Goal: Task Accomplishment & Management: Manage account settings

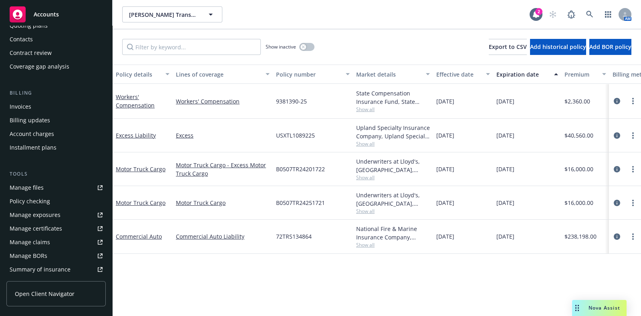
scroll to position [100, 0]
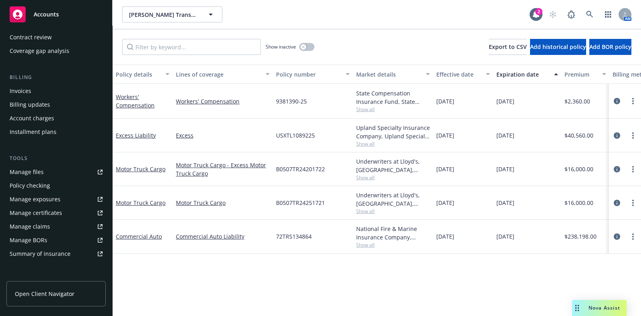
click at [57, 213] on div "Manage certificates" at bounding box center [36, 212] width 53 height 13
click at [47, 212] on div "Manage certificates" at bounding box center [36, 212] width 53 height 13
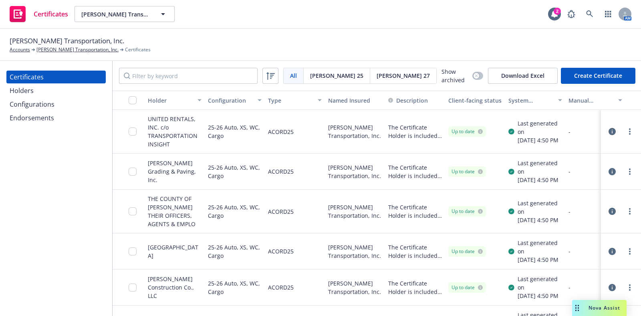
click at [59, 120] on div "Endorsements" at bounding box center [56, 117] width 93 height 13
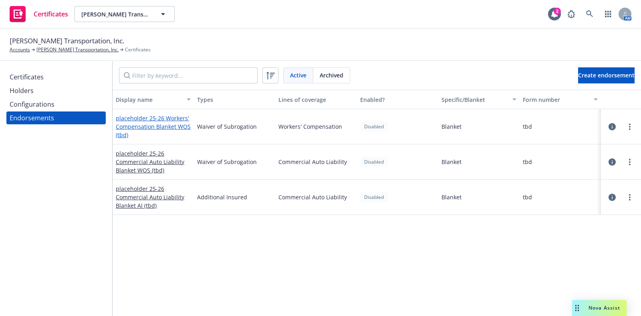
click at [156, 120] on link "placeholder 25-26 Workers' Compensation Blanket WOS (tbd)" at bounding box center [153, 126] width 75 height 24
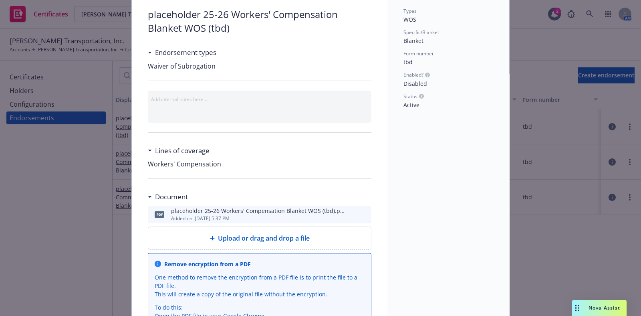
scroll to position [29, 0]
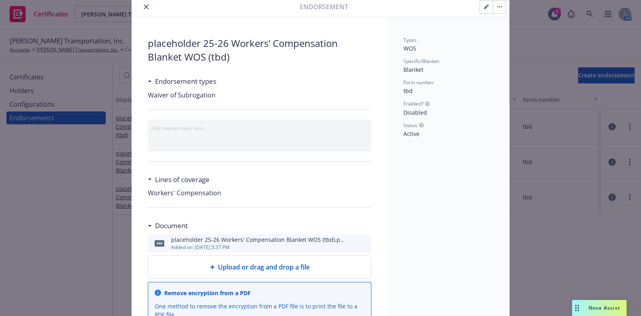
click at [482, 10] on button "button" at bounding box center [486, 6] width 13 height 13
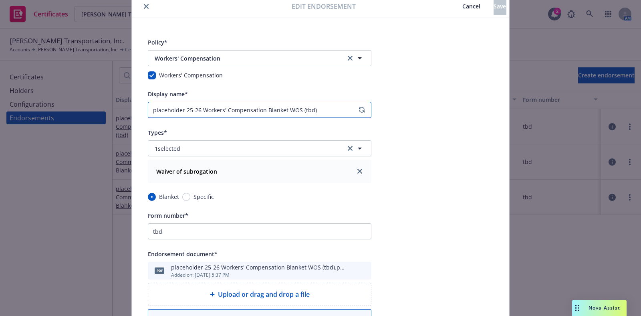
click at [163, 112] on input "placeholder 25-26 Workers' Compensation Blanket WOS (tbd)" at bounding box center [260, 110] width 224 height 16
type input "25-26 Workers' Compensation Blanket WOS (tbd)"
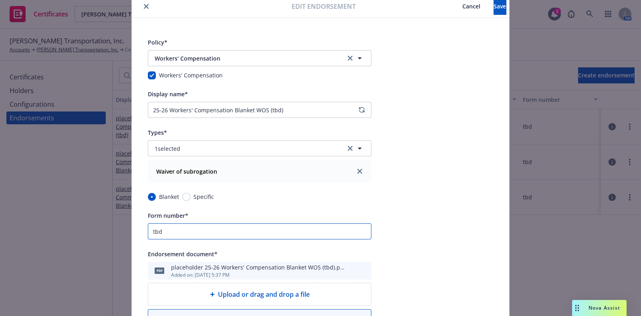
click at [222, 231] on input "tbd" at bounding box center [260, 231] width 224 height 16
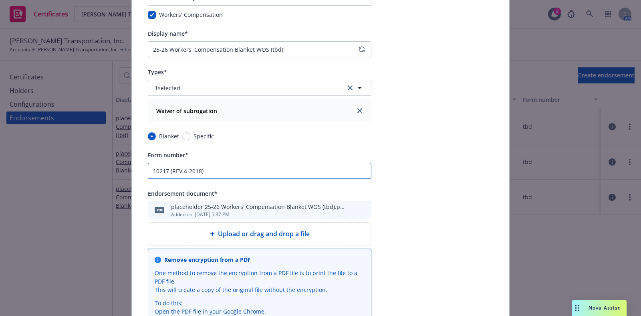
scroll to position [150, 0]
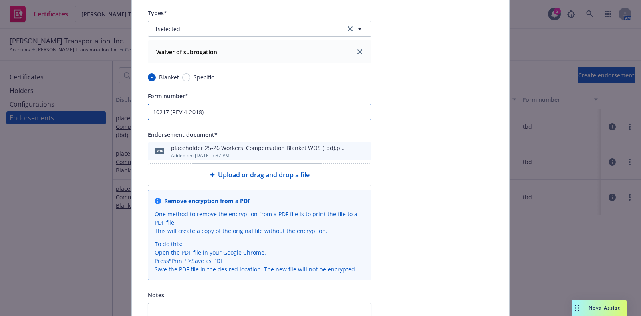
type input "10217 (REV.4-2018)"
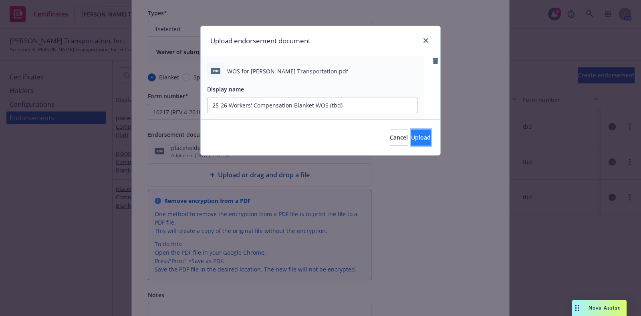
click at [411, 139] on span "Upload" at bounding box center [421, 137] width 20 height 8
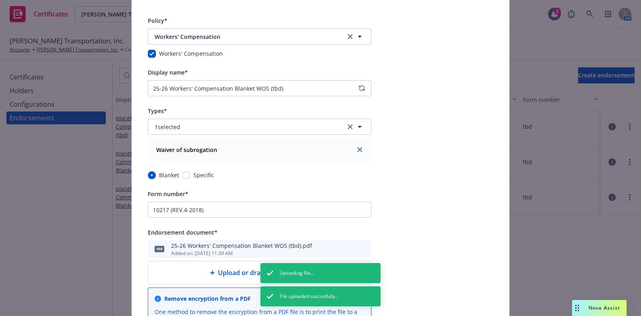
scroll to position [50, 0]
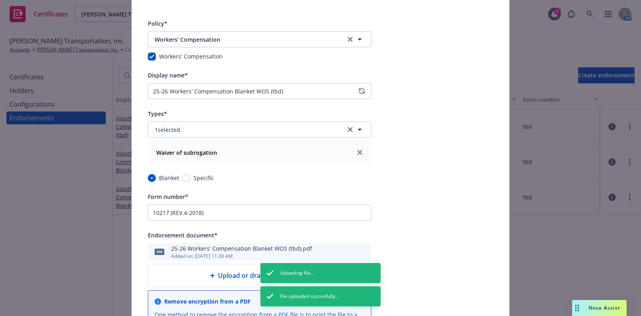
click at [357, 93] on link "regenerate" at bounding box center [362, 91] width 10 height 10
type input "25-26 Workers' Compensation Blanket WOS (10217 (REV.4-2018))"
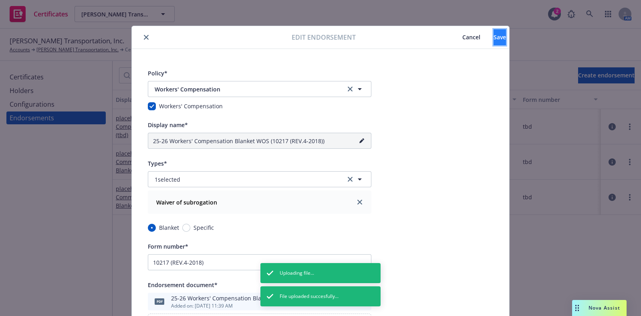
click at [494, 40] on span "Save" at bounding box center [500, 37] width 12 height 8
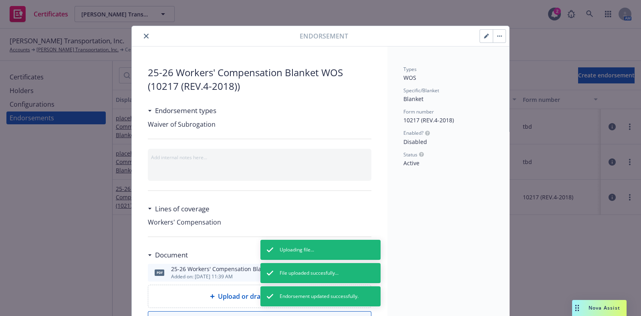
click at [143, 31] on button "close" at bounding box center [146, 36] width 10 height 10
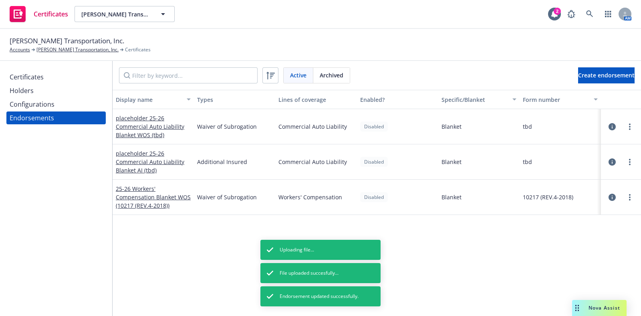
click at [6, 83] on div "Certificates" at bounding box center [55, 77] width 99 height 13
click at [17, 77] on div "Certificates" at bounding box center [27, 77] width 34 height 13
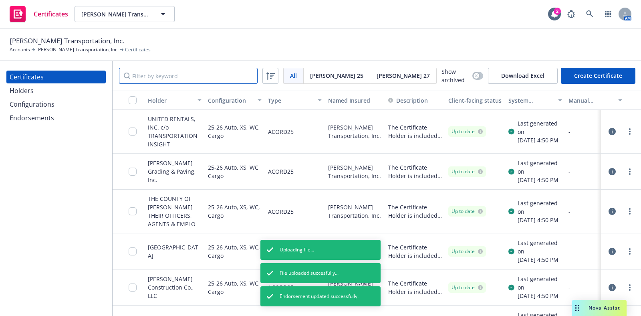
click at [208, 76] on input "Filter by keyword" at bounding box center [188, 76] width 139 height 16
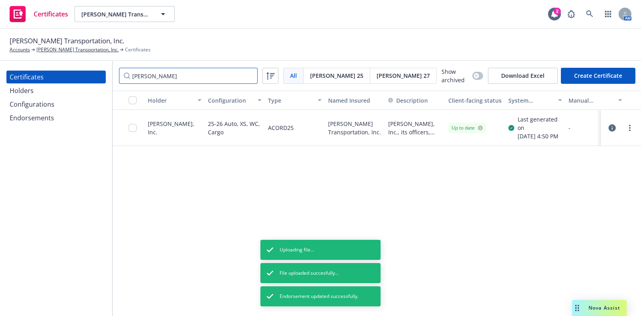
type input "george"
click at [609, 129] on icon "button" at bounding box center [612, 127] width 7 height 7
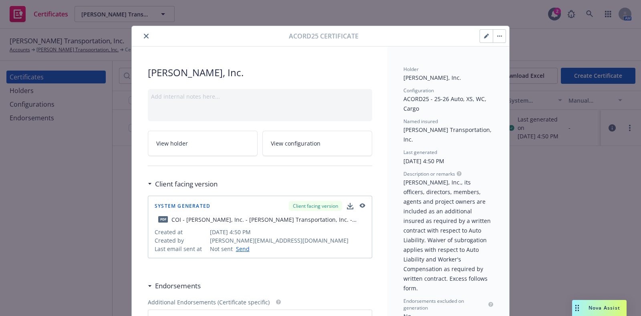
click at [498, 39] on button "button" at bounding box center [499, 36] width 13 height 13
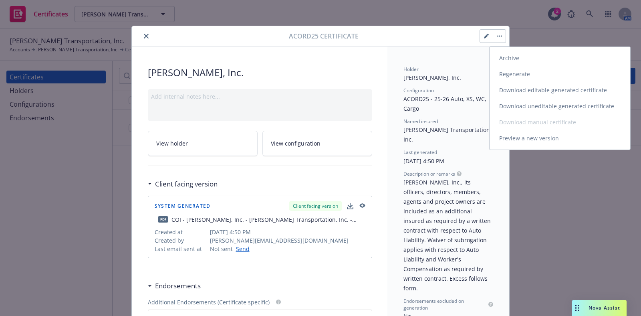
click at [516, 72] on link "Regenerate" at bounding box center [560, 74] width 141 height 16
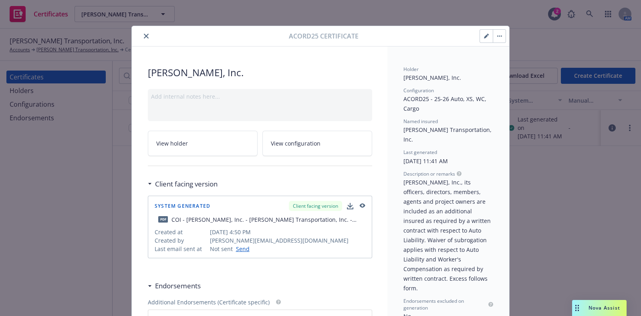
click at [493, 36] on button "button" at bounding box center [499, 36] width 13 height 13
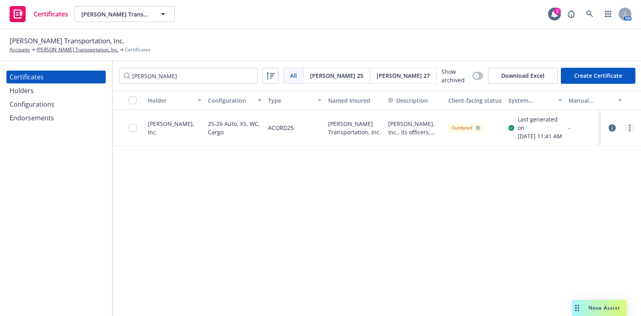
click at [625, 127] on link "more" at bounding box center [630, 128] width 10 height 10
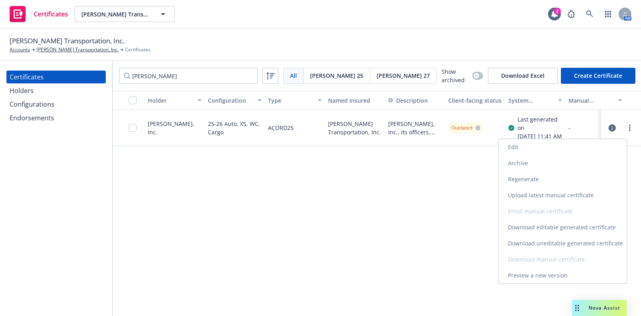
click at [597, 240] on link "Download uneditable generated certificate" at bounding box center [563, 243] width 128 height 16
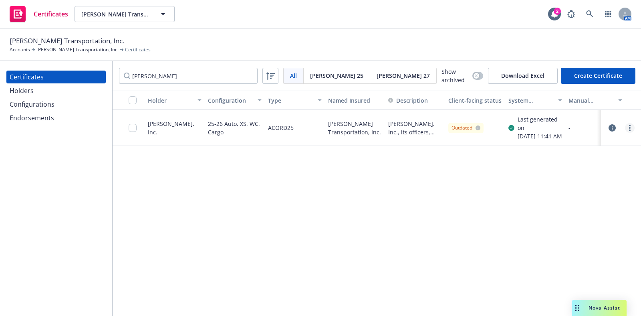
click at [629, 131] on icon "more" at bounding box center [630, 128] width 2 height 6
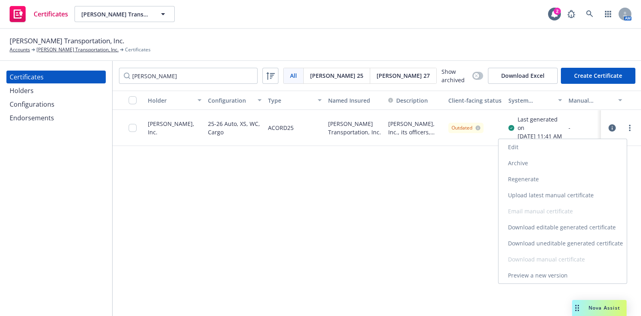
click at [553, 183] on link "Regenerate" at bounding box center [563, 179] width 128 height 16
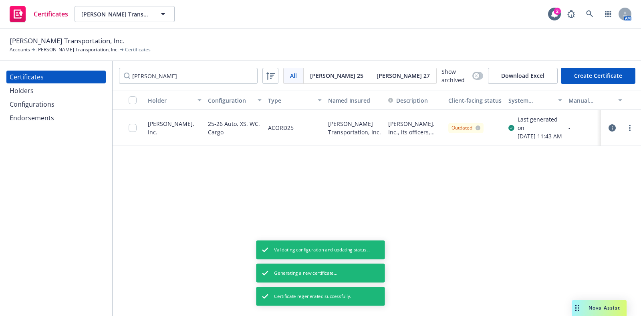
click at [48, 118] on div "Endorsements" at bounding box center [32, 117] width 44 height 13
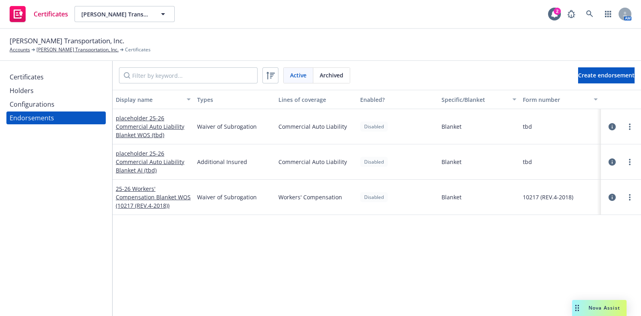
click at [609, 196] on icon "button" at bounding box center [612, 197] width 7 height 7
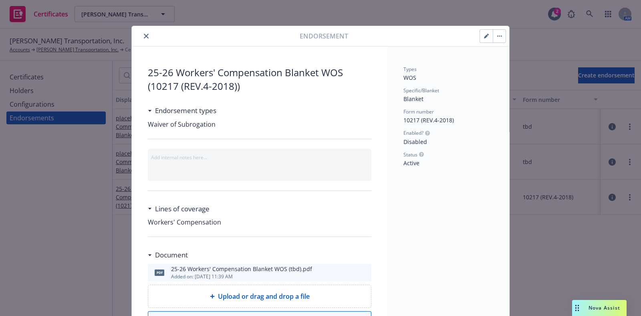
scroll to position [24, 0]
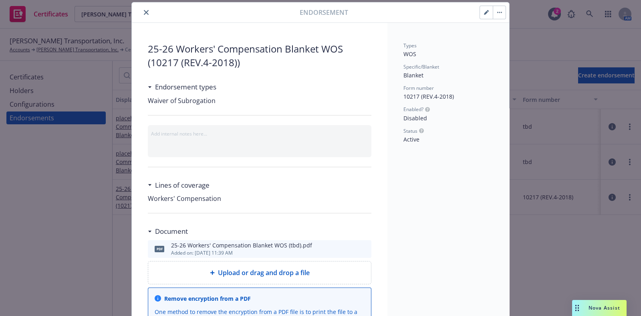
click at [482, 16] on button "button" at bounding box center [486, 12] width 13 height 13
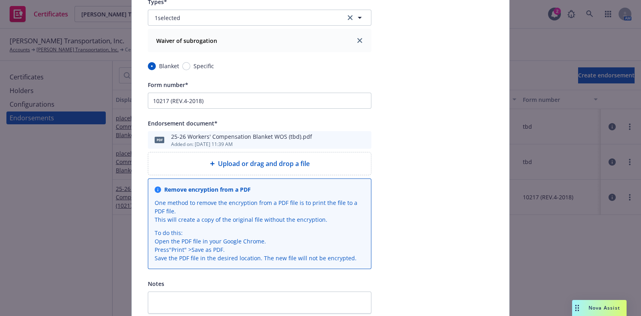
scroll to position [234, 0]
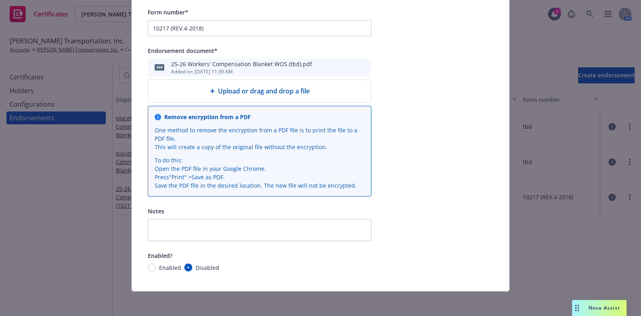
click at [160, 268] on span "Enabled" at bounding box center [170, 267] width 22 height 8
click at [156, 268] on input "Enabled" at bounding box center [152, 267] width 8 height 8
radio input "true"
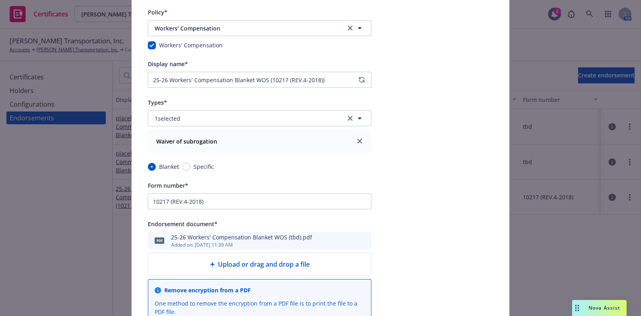
scroll to position [0, 0]
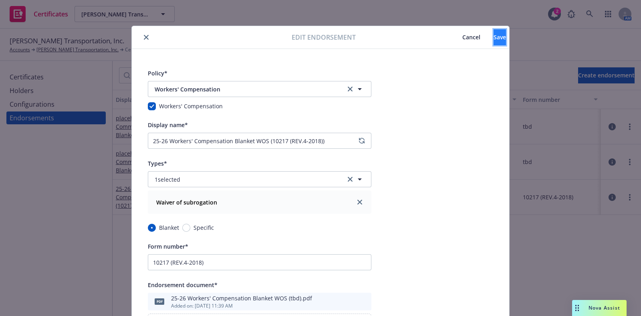
click at [494, 36] on button "Save" at bounding box center [500, 37] width 12 height 16
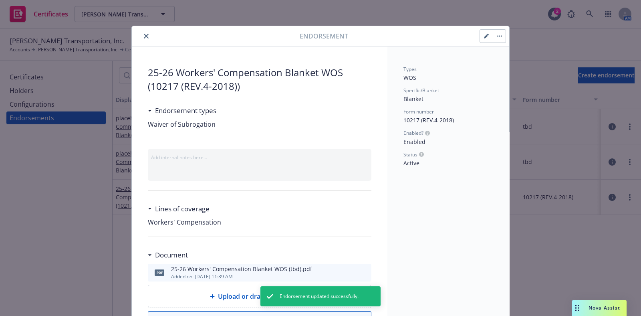
click at [146, 36] on button "close" at bounding box center [146, 36] width 10 height 10
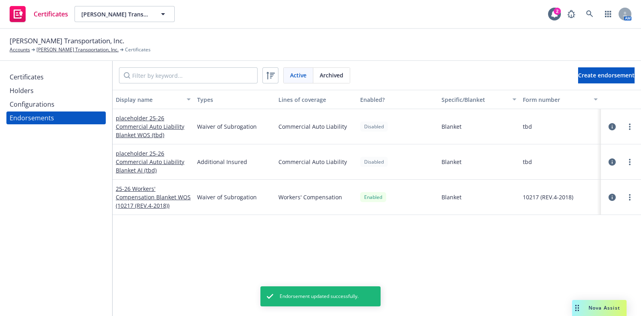
click at [21, 78] on div "Certificates" at bounding box center [27, 77] width 34 height 13
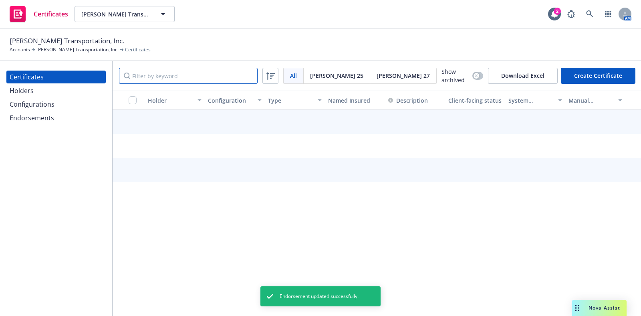
click at [164, 79] on input "Filter by keyword" at bounding box center [188, 76] width 139 height 16
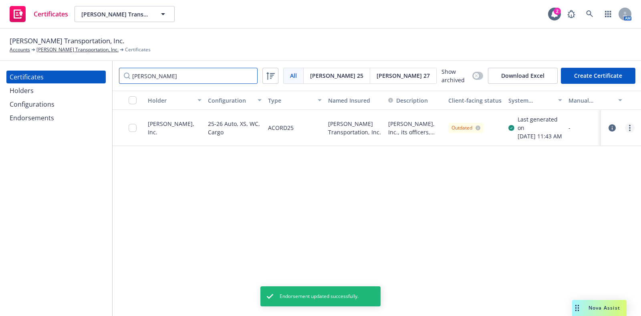
type input "george"
click at [629, 131] on circle "more" at bounding box center [630, 130] width 2 height 2
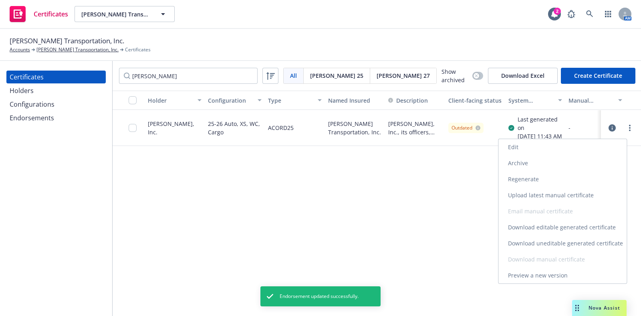
click at [551, 177] on link "Regenerate" at bounding box center [563, 179] width 128 height 16
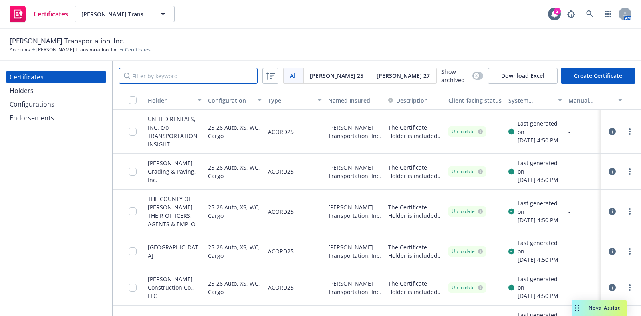
click at [174, 72] on input "Filter by keyword" at bounding box center [188, 76] width 139 height 16
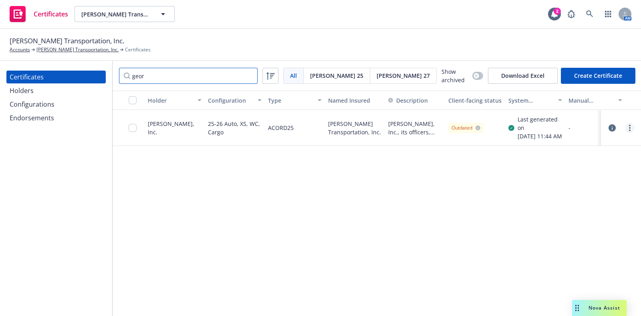
type input "geor"
click at [629, 131] on circle "more" at bounding box center [630, 130] width 2 height 2
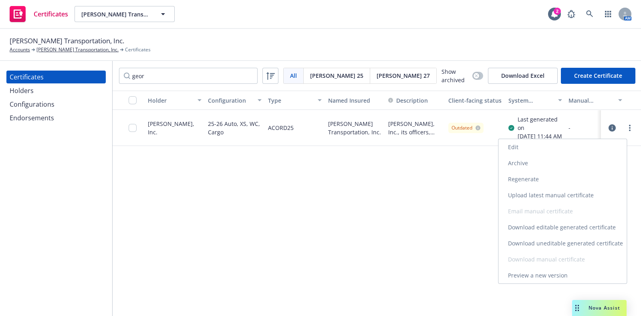
click at [562, 242] on link "Download uneditable generated certificate" at bounding box center [563, 243] width 128 height 16
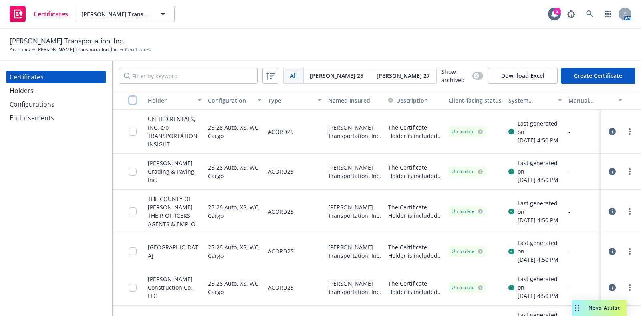
drag, startPoint x: 0, startPoint y: 0, endPoint x: 133, endPoint y: 100, distance: 166.9
click at [133, 100] on input "checkbox" at bounding box center [133, 100] width 8 height 8
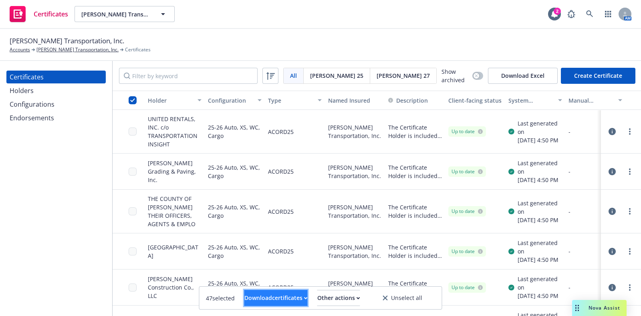
click at [254, 299] on div "Download certificates" at bounding box center [275, 297] width 63 height 15
drag, startPoint x: 259, startPoint y: 281, endPoint x: 247, endPoint y: 265, distance: 20.0
click at [259, 281] on link "Download uneditable files" at bounding box center [236, 278] width 96 height 16
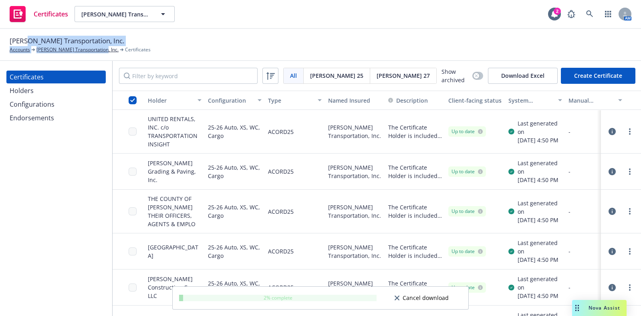
drag, startPoint x: 101, startPoint y: 42, endPoint x: 25, endPoint y: 38, distance: 76.6
click at [25, 38] on div "Salazar Transportation, Inc. Accounts Salazar Transportation, Inc. Certificates" at bounding box center [80, 45] width 141 height 18
click at [24, 38] on span "[PERSON_NAME] Transportation, Inc." at bounding box center [67, 41] width 115 height 10
drag, startPoint x: 101, startPoint y: 37, endPoint x: 9, endPoint y: 36, distance: 91.8
click at [10, 36] on div "Salazar Transportation, Inc. Accounts Salazar Transportation, Inc. Certificates" at bounding box center [80, 45] width 141 height 18
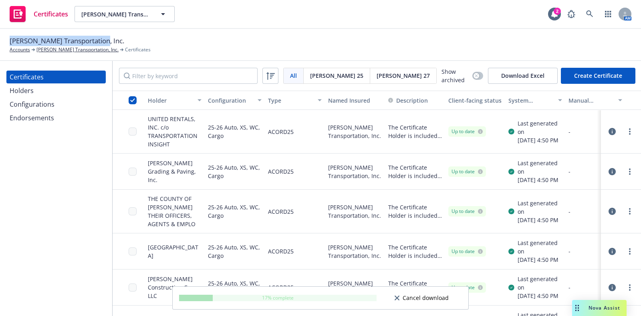
copy span "[PERSON_NAME] Transportation, Inc."
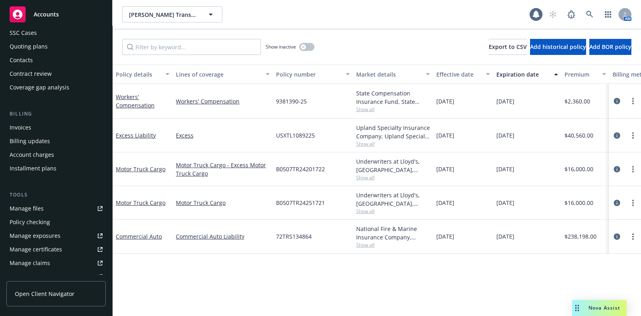
scroll to position [100, 0]
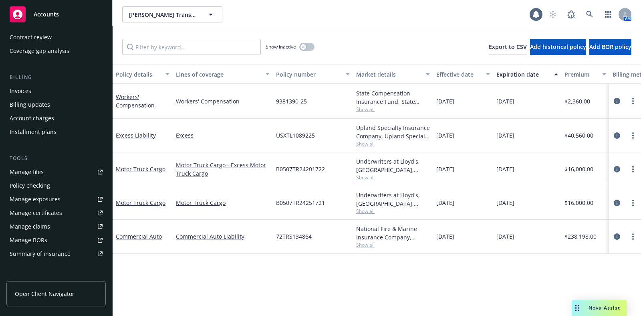
click at [53, 214] on div "Manage certificates" at bounding box center [36, 212] width 53 height 13
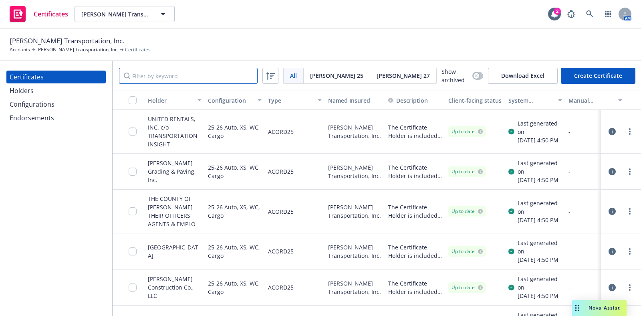
click at [174, 76] on input "Filter by keyword" at bounding box center [188, 76] width 139 height 16
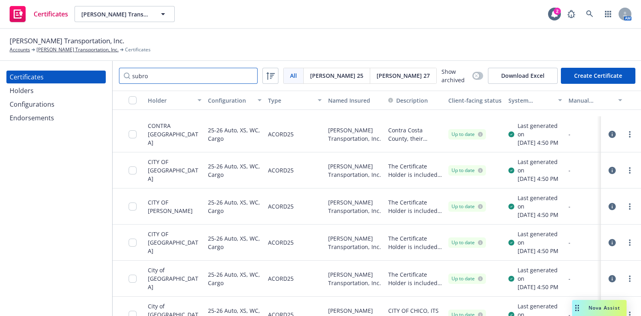
scroll to position [801, 0]
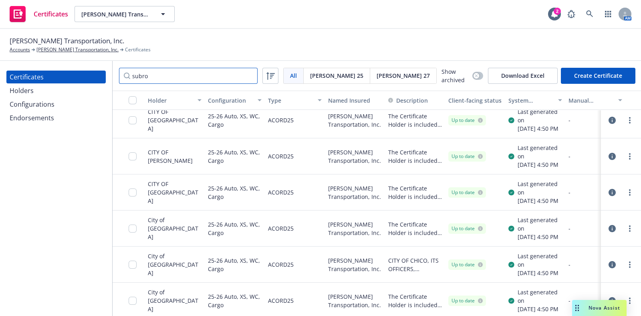
click at [171, 80] on input "subro" at bounding box center [188, 76] width 139 height 16
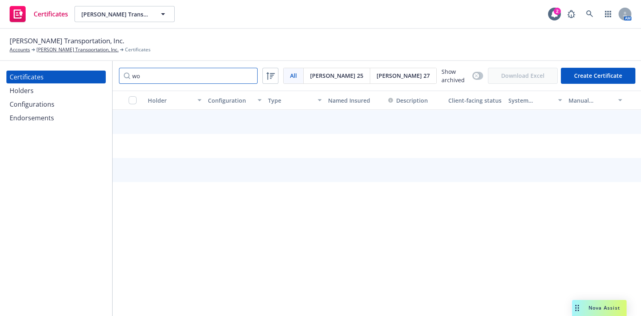
type input "w"
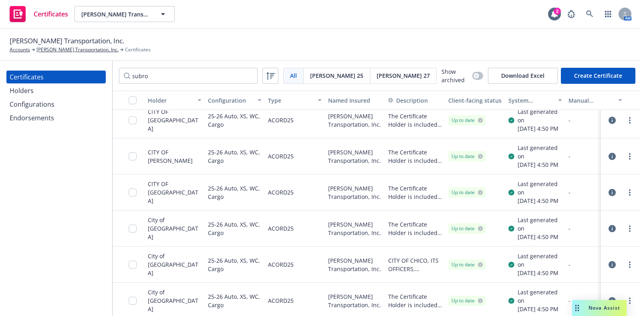
click at [609, 124] on icon "button" at bounding box center [612, 120] width 7 height 7
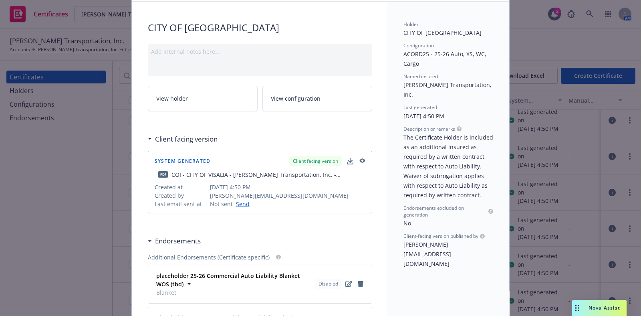
scroll to position [50, 0]
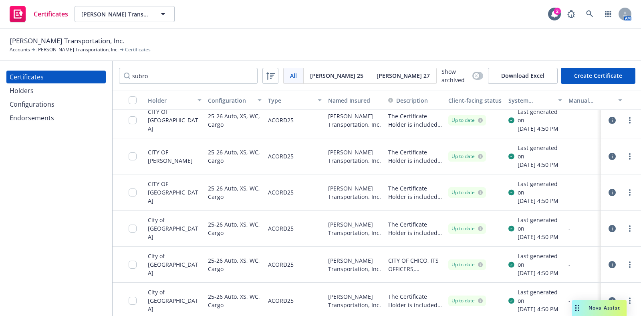
click at [609, 124] on icon "button" at bounding box center [612, 120] width 7 height 7
click at [609, 232] on icon "button" at bounding box center [612, 228] width 7 height 7
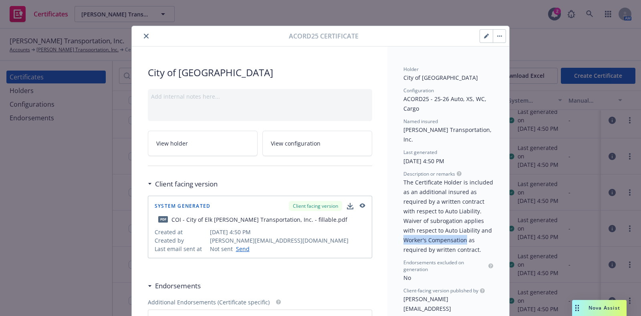
drag, startPoint x: 401, startPoint y: 229, endPoint x: 462, endPoint y: 228, distance: 60.9
click at [462, 228] on span "The Certificate Holder is included as an additional insured as required by a wr…" at bounding box center [449, 215] width 91 height 75
copy span "Worker's Compensation"
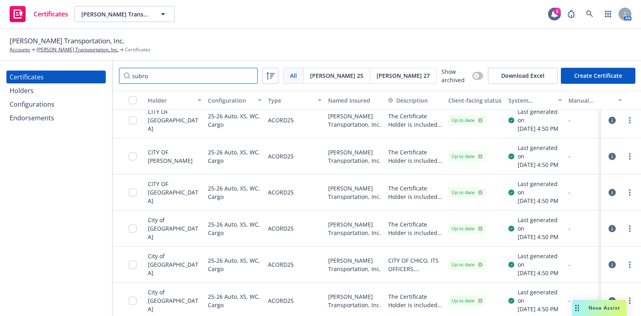
click at [183, 75] on input "subro" at bounding box center [188, 76] width 139 height 16
paste input "Worker's Compensation"
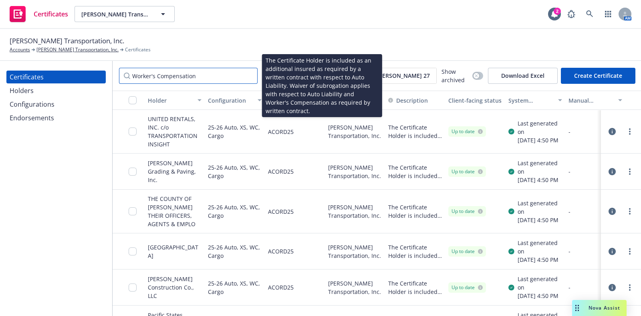
scroll to position [50, 0]
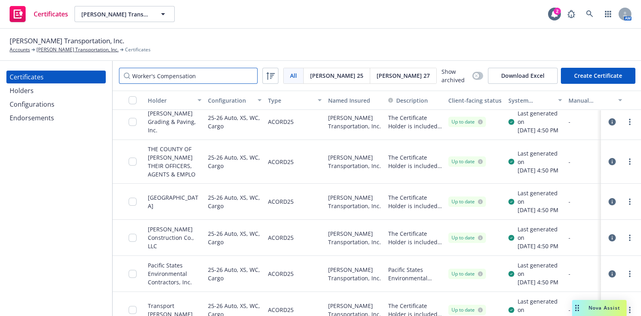
type input "Worker's Compensation"
click at [55, 115] on div "Endorsements" at bounding box center [56, 117] width 93 height 13
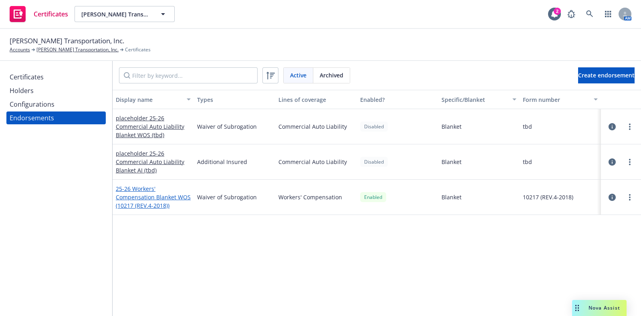
click at [145, 194] on link "25-26 Workers' Compensation Blanket WOS (10217 (REV.4-2018))" at bounding box center [153, 197] width 75 height 24
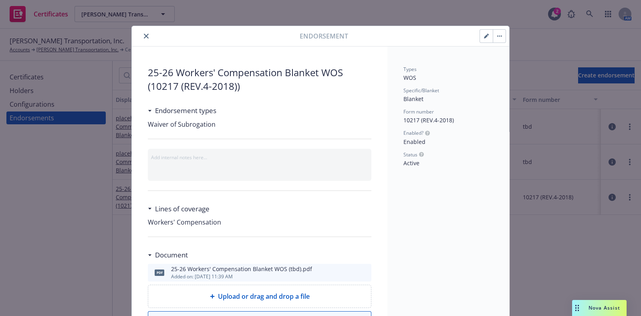
click at [500, 42] on button "button" at bounding box center [499, 36] width 13 height 13
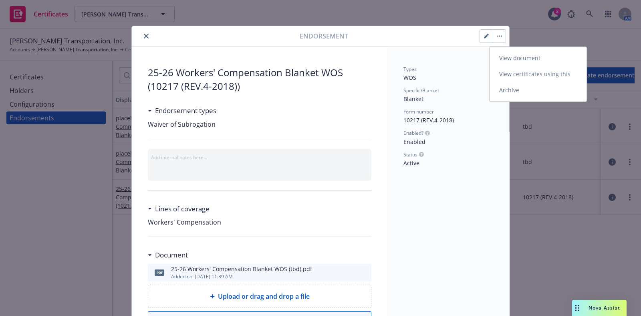
click at [514, 75] on link "View certificates using this" at bounding box center [538, 74] width 97 height 16
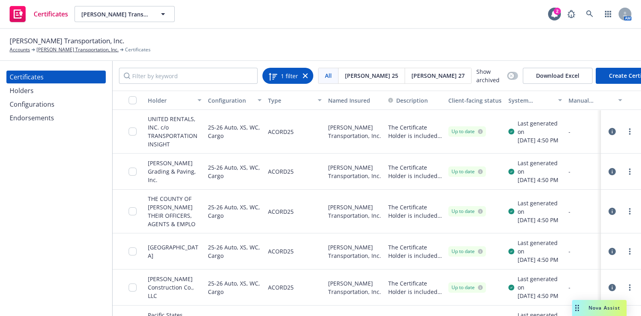
click at [303, 75] on icon at bounding box center [305, 75] width 5 height 5
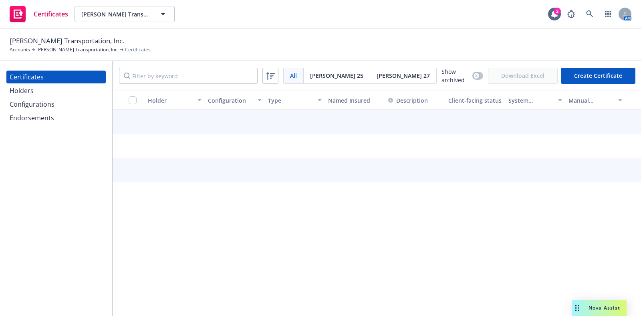
click at [67, 100] on div "Configurations" at bounding box center [56, 104] width 93 height 13
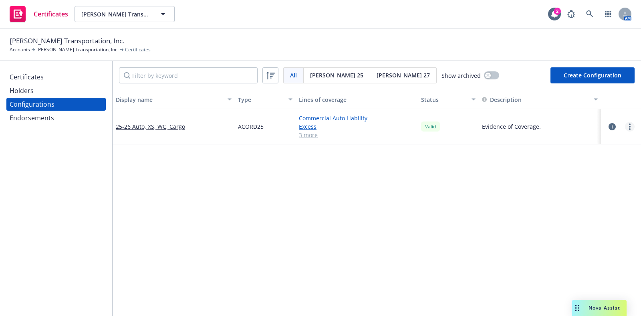
click at [629, 127] on icon "more" at bounding box center [630, 126] width 2 height 6
click at [589, 208] on link "Regenerate all certificates" at bounding box center [583, 207] width 88 height 16
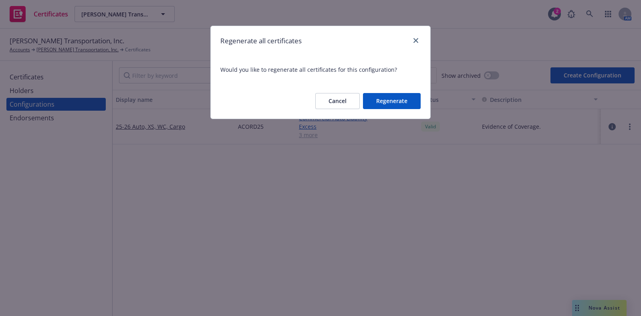
click at [400, 107] on button "Regenerate" at bounding box center [392, 101] width 58 height 16
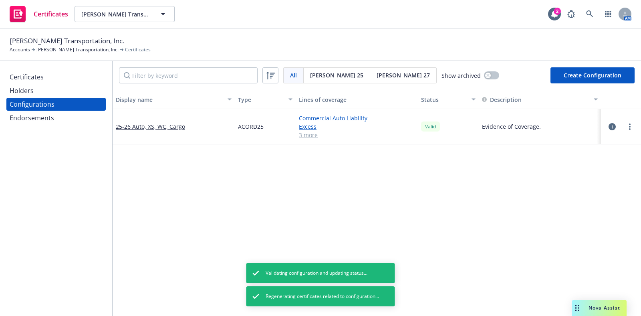
click at [62, 78] on div "Certificates" at bounding box center [56, 77] width 93 height 13
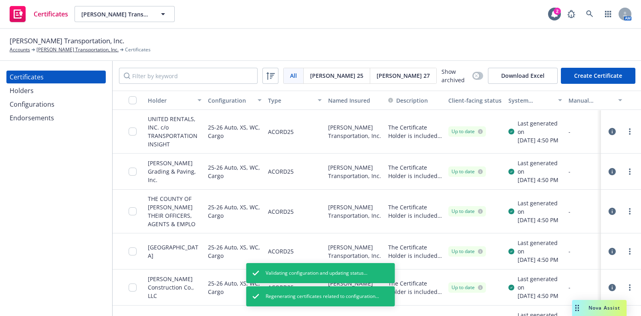
click at [325, 42] on div "Salazar Transportation, Inc. Accounts Salazar Transportation, Inc. Certificates" at bounding box center [321, 45] width 622 height 18
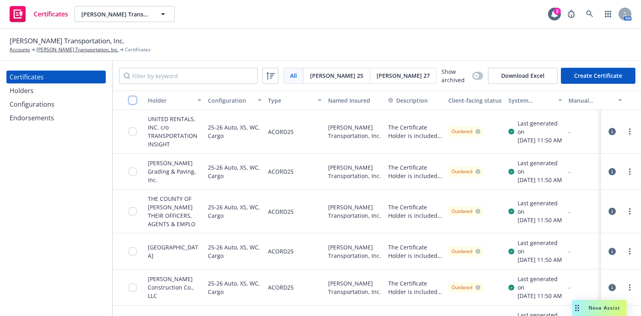
click at [132, 98] on input "checkbox" at bounding box center [133, 100] width 8 height 8
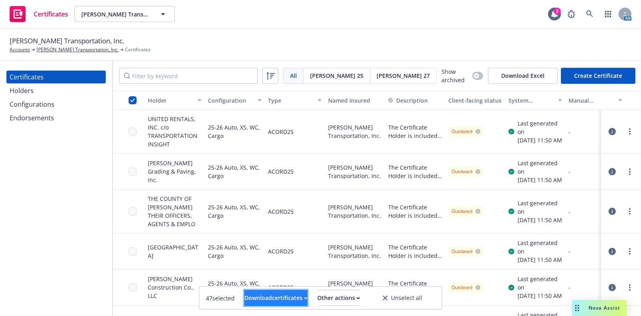
click at [291, 299] on div "Download certificates" at bounding box center [275, 297] width 63 height 15
click at [283, 279] on link "Download uneditable files" at bounding box center [236, 278] width 96 height 16
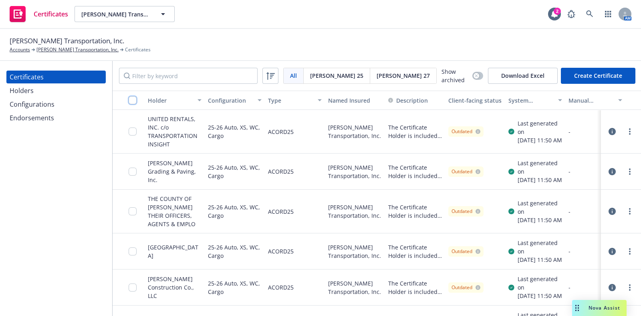
click at [135, 100] on input "checkbox" at bounding box center [133, 100] width 8 height 8
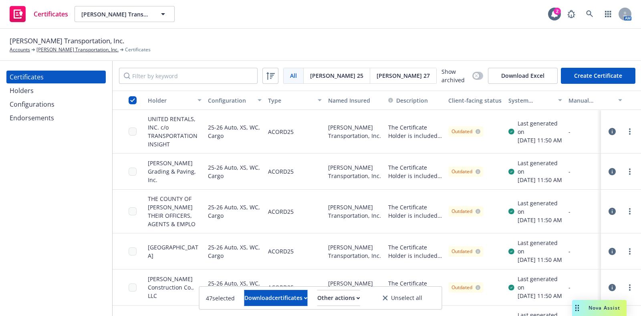
click at [350, 309] on div "47 selected Download certificates Other actions Unselect all" at bounding box center [320, 297] width 243 height 23
click at [349, 299] on div "Other actions" at bounding box center [338, 297] width 43 height 15
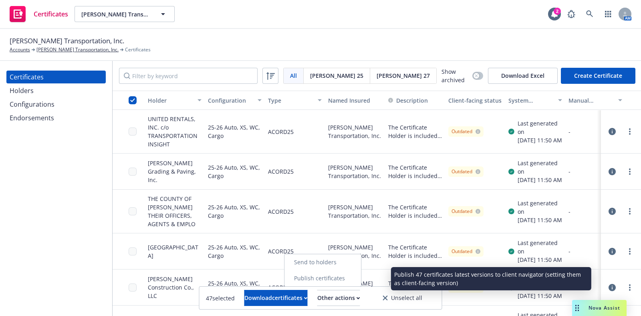
click at [353, 283] on link "Publish certificates" at bounding box center [323, 278] width 77 height 16
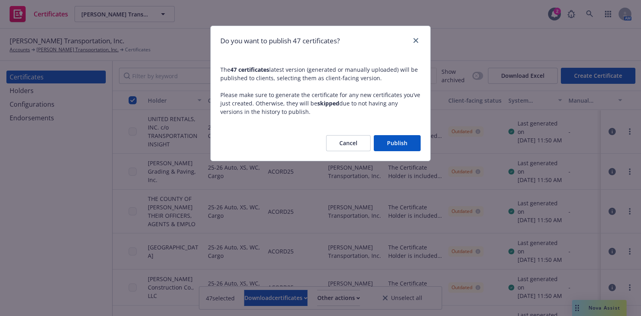
click at [398, 148] on button "Publish" at bounding box center [397, 143] width 47 height 16
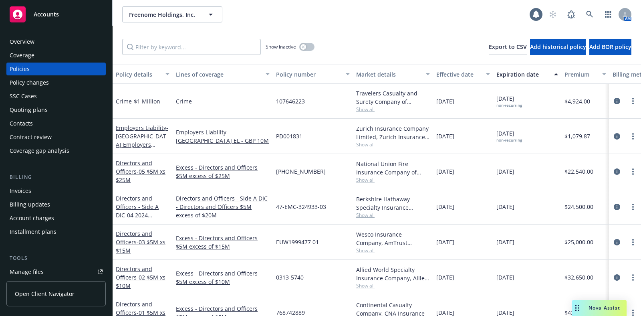
click at [36, 42] on div "Overview" at bounding box center [56, 41] width 93 height 13
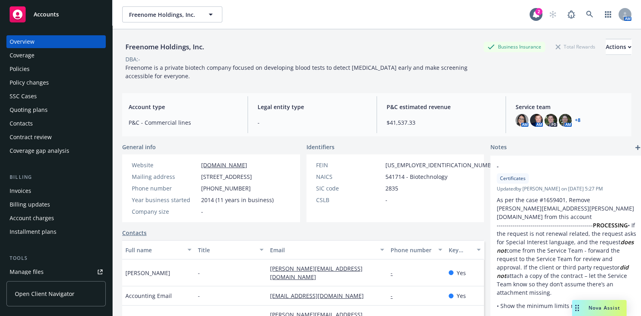
click at [636, 146] on icon "add" at bounding box center [638, 147] width 5 height 5
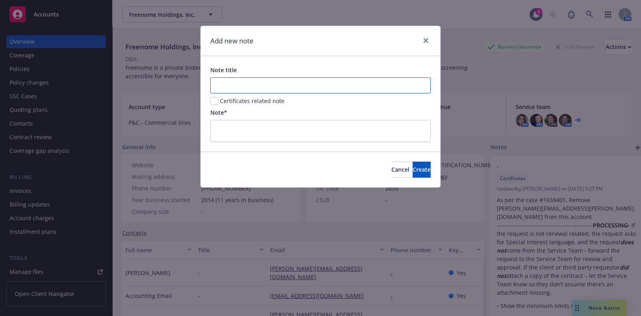
click at [301, 85] on input "Note title" at bounding box center [320, 85] width 220 height 16
type input "Lost BOR"
click button "Cancel" at bounding box center [401, 170] width 18 height 16
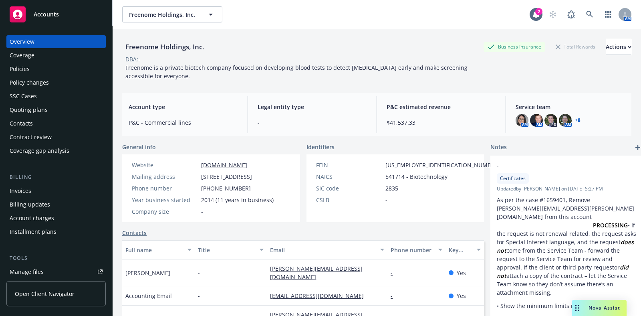
click at [636, 148] on icon "add" at bounding box center [638, 147] width 5 height 5
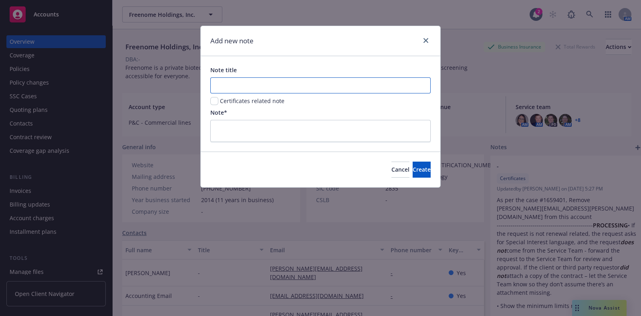
click at [311, 89] on input "Note title" at bounding box center [320, 85] width 220 height 16
type input "Lost BOR"
click at [209, 102] on div "Note title Lost BOR Certificates related note Note*" at bounding box center [321, 103] width 240 height 95
click at [213, 102] on input "checkbox" at bounding box center [214, 101] width 8 height 8
checkbox input "true"
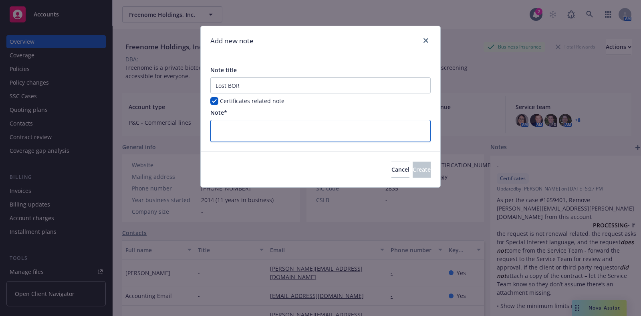
click at [225, 123] on textarea at bounding box center [320, 131] width 220 height 22
type textarea "x"
type textarea "P"
type textarea "x"
type textarea "Pe"
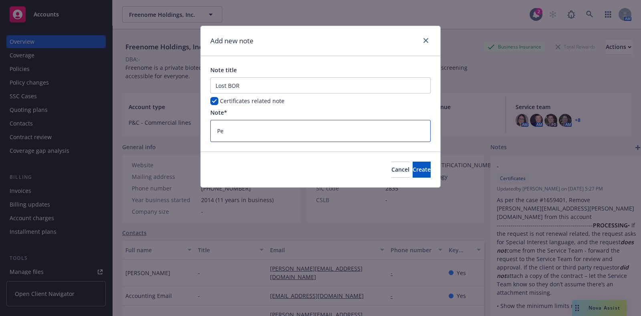
type textarea "x"
type textarea "Per"
type textarea "x"
type textarea "Per"
paste textarea "01736062"
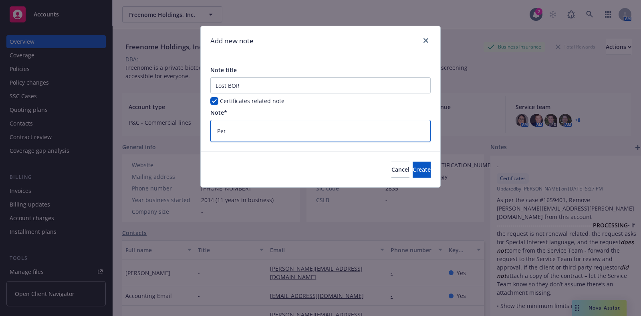
type textarea "x"
type textarea "Per 01736062"
type textarea "x"
type textarea "Per 01736062,"
type textarea "x"
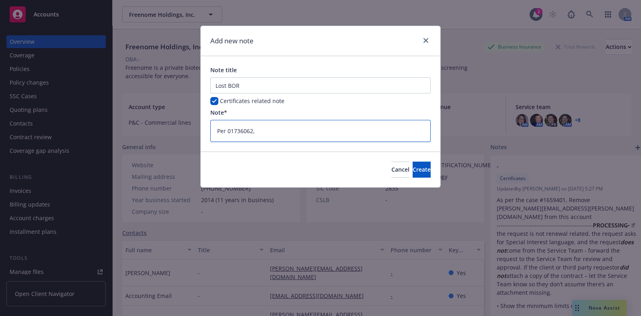
type textarea "Per 01736062,"
type textarea "x"
type textarea "Per 01736062, w"
type textarea "x"
type textarea "Per 01736062, we"
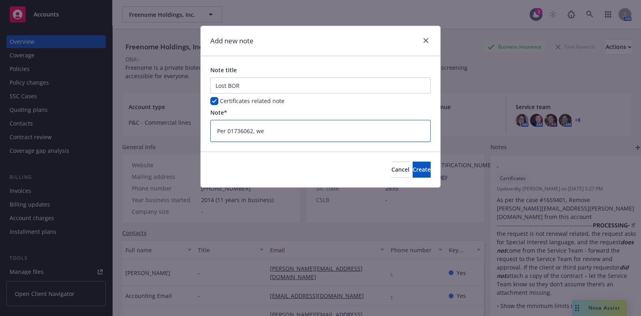
type textarea "x"
type textarea "Per 01736062, we"
type textarea "x"
type textarea "Per 01736062, we a"
type textarea "x"
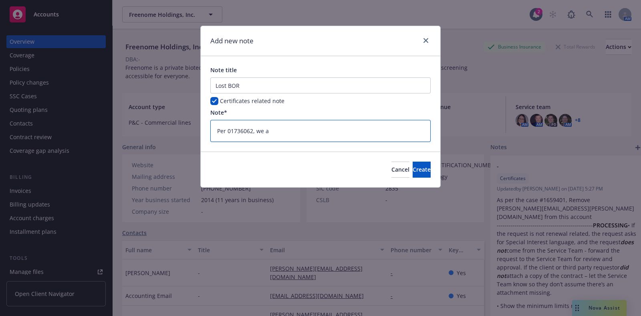
type textarea "Per 01736062, we ar"
type textarea "x"
type textarea "Per 01736062, we are"
type textarea "x"
type textarea "Per 01736062, we are n"
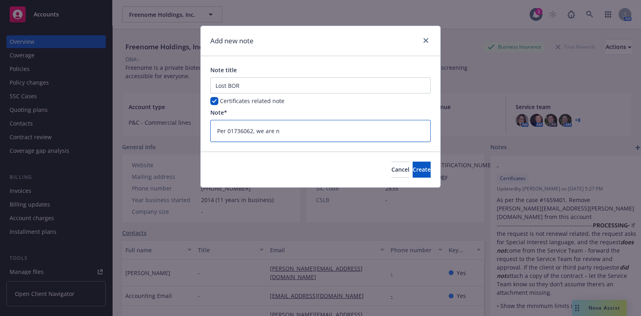
type textarea "x"
type textarea "Per 01736062, we are no"
type textarea "x"
type textarea "Per 01736062, we are no"
type textarea "x"
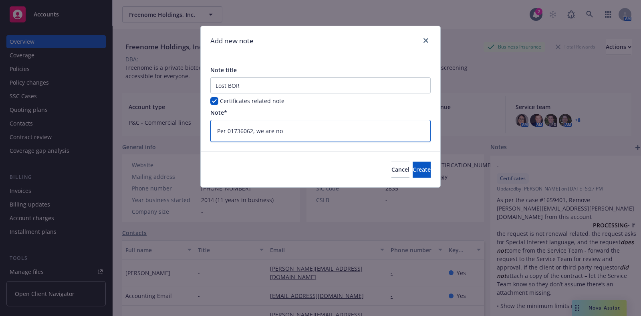
type textarea "Per 01736062, we are no l"
type textarea "x"
type textarea "Per 01736062, we are no lo"
type textarea "x"
type textarea "Per 01736062, we are no lon"
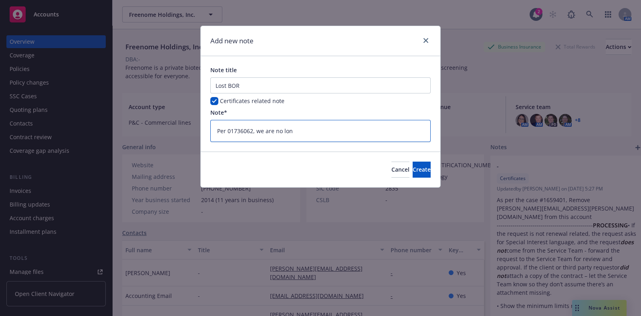
type textarea "x"
type textarea "Per 01736062, we are no long"
type textarea "x"
type textarea "Per 01736062, we are no longe"
type textarea "x"
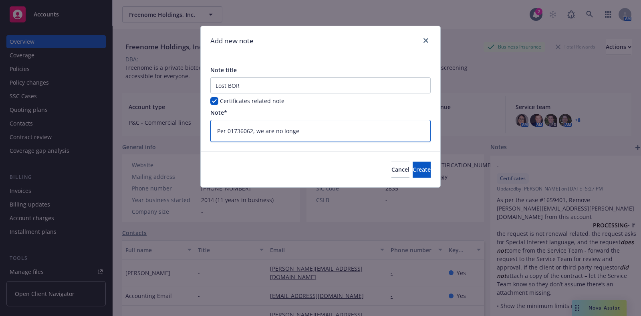
type textarea "Per 01736062, we are no longer"
type textarea "x"
type textarea "Per 01736062, we are no longer"
type textarea "x"
type textarea "Per 01736062, we are no longer t"
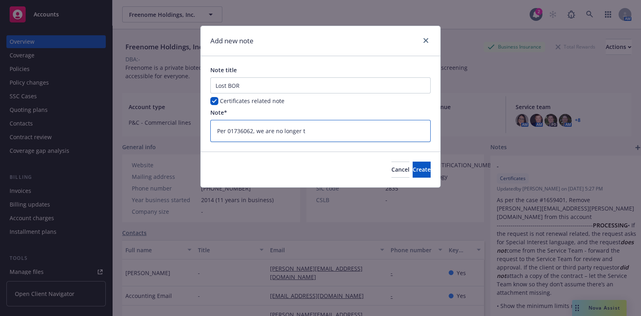
type textarea "x"
type textarea "Per 01736062, we are no longer th"
type textarea "x"
type textarea "Per 01736062, we are no longer the"
type textarea "x"
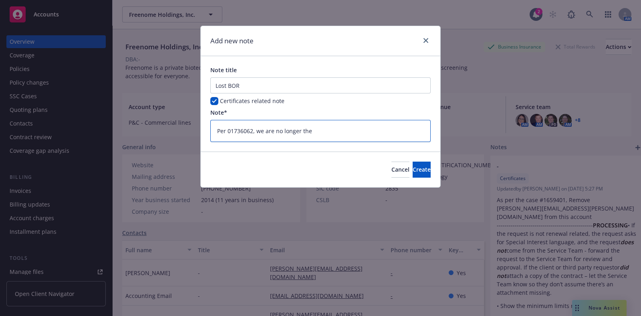
type textarea "Per 01736062, we are no longer the"
type textarea "x"
type textarea "Per 01736062, we are no longer the b"
type textarea "x"
type textarea "Per 01736062, we are no longer the br"
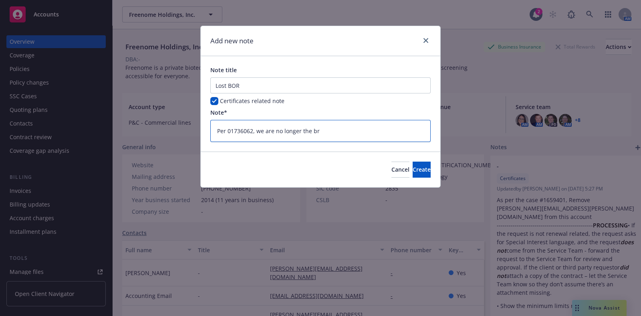
type textarea "x"
type textarea "Per 01736062, we are no longer the bro"
type textarea "x"
type textarea "Per 01736062, we are no longer the broke"
type textarea "x"
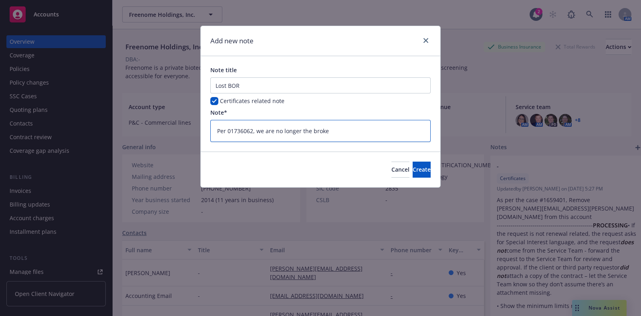
type textarea "Per 01736062, we are no longer the broker"
type textarea "x"
type textarea "Per 01736062, we are no longer the broker"
type textarea "x"
type textarea "Per 01736062, we are no longer the broker f"
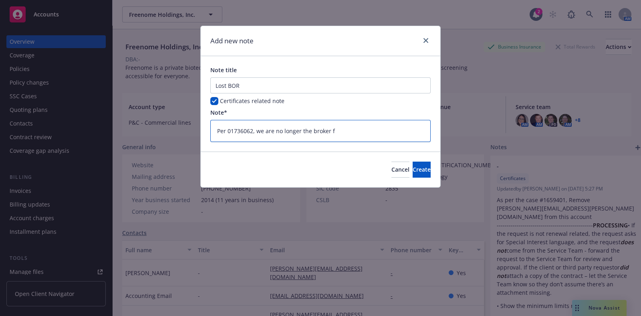
type textarea "x"
type textarea "Per 01736062, we are no longer the broker fo"
type textarea "x"
type textarea "Per 01736062, we are no longer the broker for"
type textarea "x"
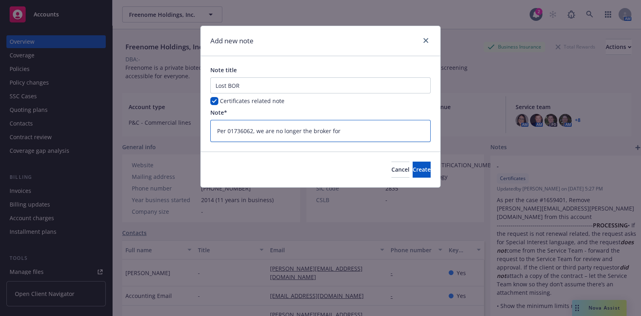
type textarea "Per 01736062, we are no longer the broker for"
type textarea "x"
type textarea "Per 01736062, we are no longer the broker for t"
type textarea "x"
type textarea "Per 01736062, we are no longer the broker for th"
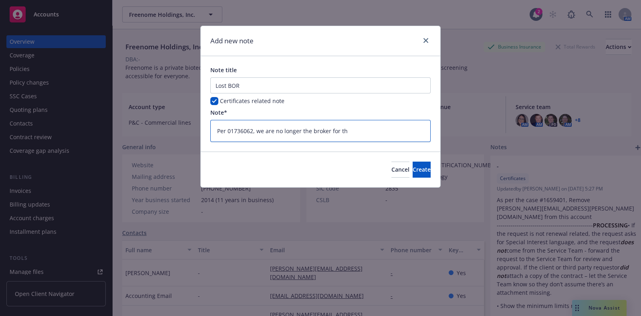
type textarea "x"
type textarea "Per 01736062, we are no longer the broker for thi"
type textarea "x"
type textarea "Per 01736062, we are no longer the broker for this"
type textarea "x"
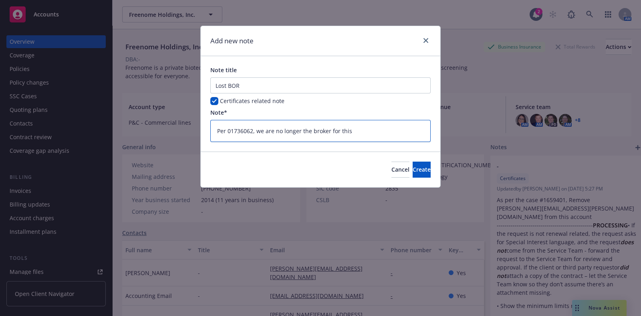
type textarea "Per 01736062, we are no longer the broker for this"
type textarea "x"
type textarea "Per 01736062, we are no longer the broker for this c"
type textarea "x"
type textarea "Per 01736062, we are no longer the broker for this cl"
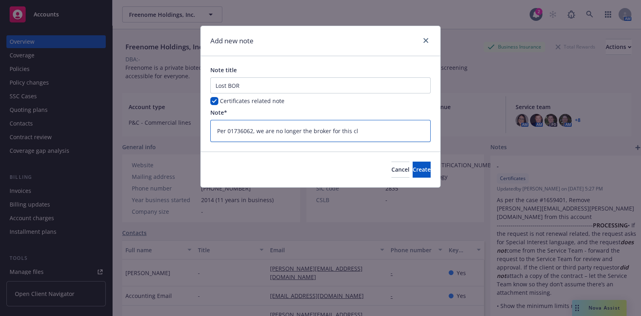
type textarea "x"
type textarea "Per 01736062, we are no longer the broker for this cli"
type textarea "x"
type textarea "Per 01736062, we are no longer the broker for this clie"
type textarea "x"
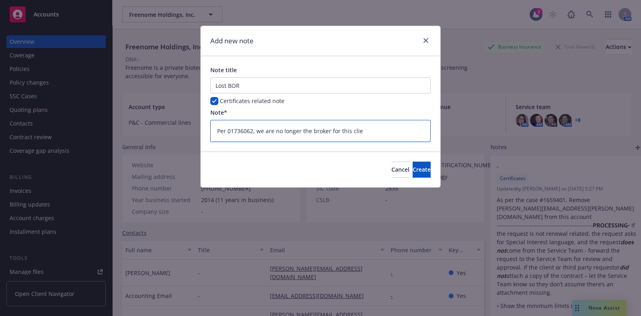
type textarea "Per 01736062, we are no longer the broker for this clien"
type textarea "x"
type textarea "Per 01736062, we are no longer the broker for this client"
type textarea "x"
type textarea "Per 01736062, we are no longer the broker for this client."
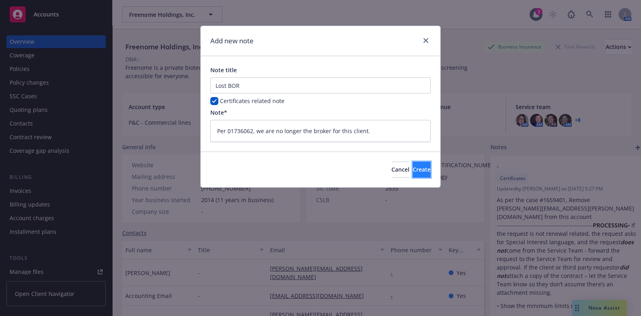
click at [413, 172] on span "Create" at bounding box center [422, 170] width 18 height 8
type textarea "x"
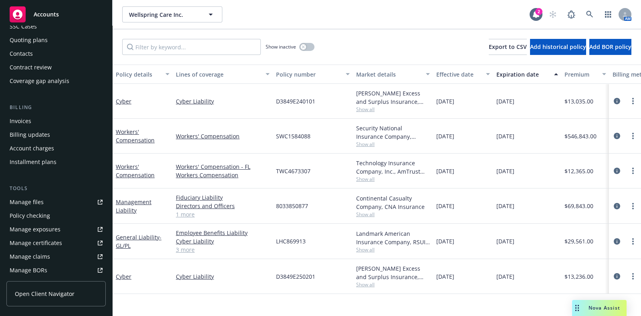
scroll to position [100, 0]
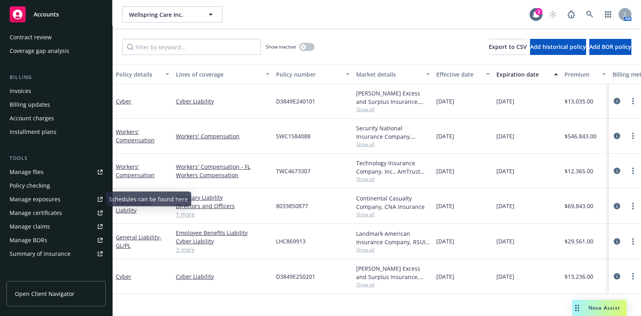
click at [44, 208] on div "Manage certificates" at bounding box center [36, 212] width 53 height 13
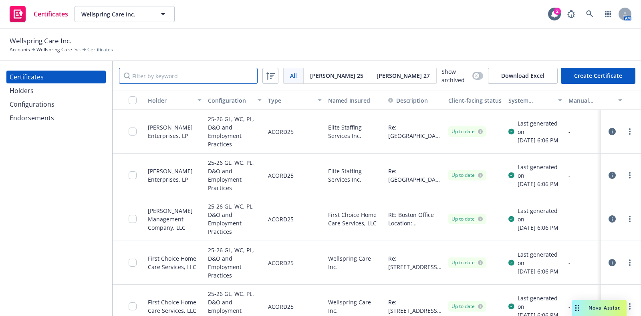
click at [187, 73] on input "Filter by keyword" at bounding box center [188, 76] width 139 height 16
paste input "Gravitas Development"
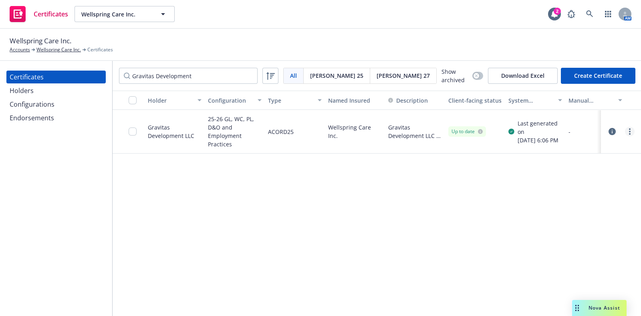
click at [626, 131] on link "more" at bounding box center [630, 132] width 10 height 10
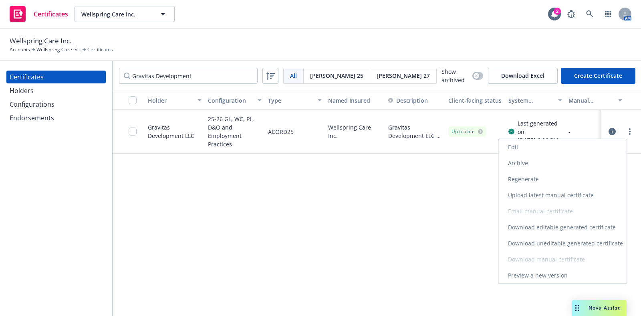
click at [546, 166] on link "Archive" at bounding box center [563, 163] width 128 height 16
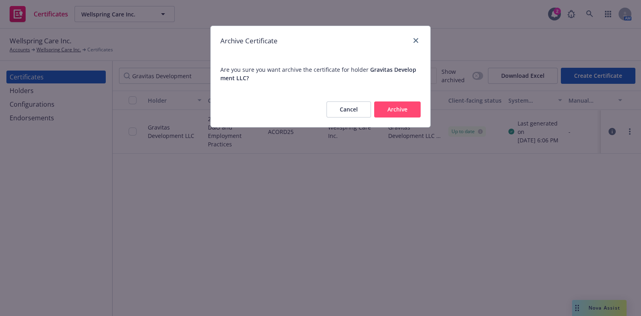
click at [420, 109] on button "Archive" at bounding box center [397, 109] width 46 height 16
click at [412, 109] on div "Cancel Archive" at bounding box center [367, 109] width 107 height 16
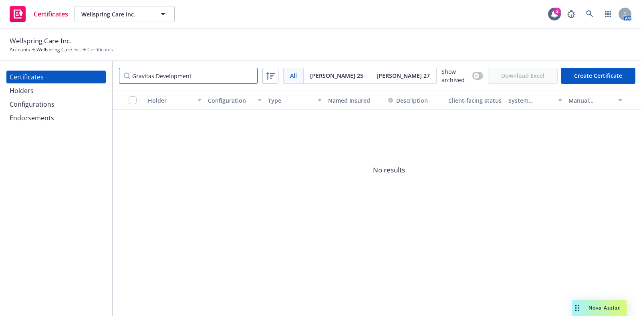
click at [173, 77] on input "Gravitas Development" at bounding box center [188, 76] width 139 height 16
click at [185, 74] on input "Gravitas Development" at bounding box center [188, 76] width 139 height 16
paste input "Innovative Care"
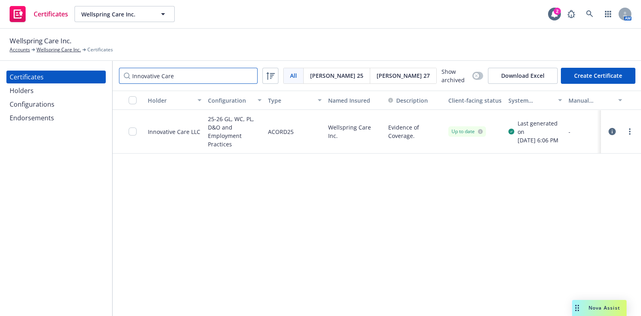
type input "Innovative Care"
click at [609, 130] on icon "button" at bounding box center [612, 131] width 7 height 7
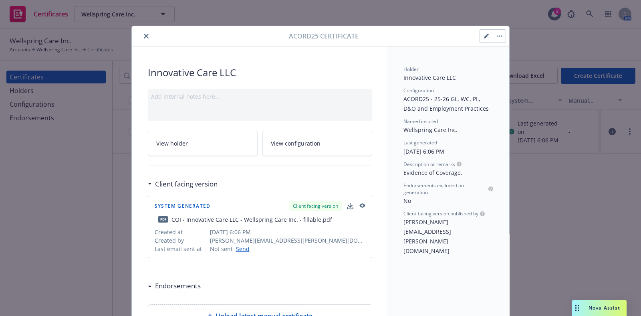
click at [221, 140] on link "View holder" at bounding box center [203, 143] width 110 height 25
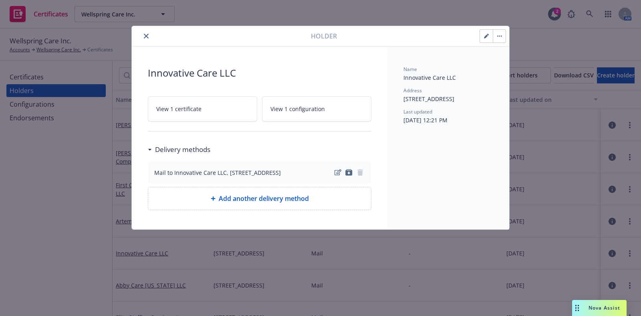
click at [485, 38] on icon "button" at bounding box center [486, 36] width 5 height 5
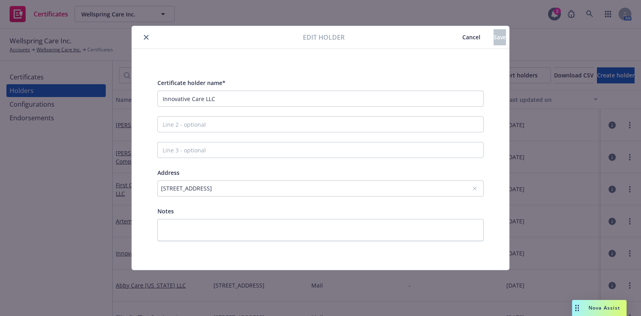
click at [333, 188] on div "[STREET_ADDRESS]" at bounding box center [316, 188] width 311 height 8
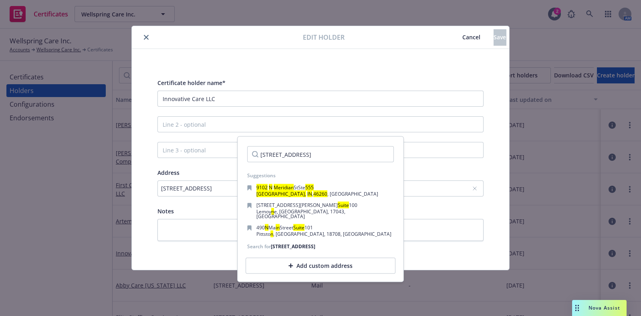
scroll to position [0, 20]
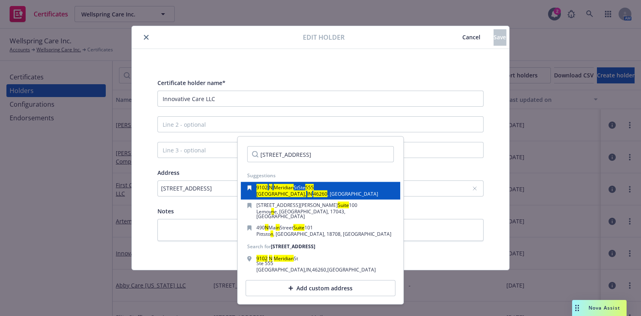
type input "[STREET_ADDRESS]"
click at [319, 190] on div "[STREET_ADDRESS]" at bounding box center [320, 190] width 147 height 11
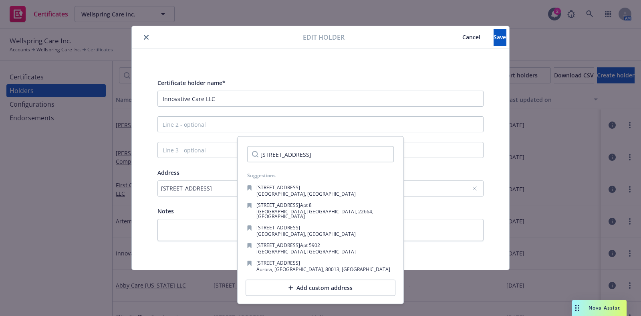
scroll to position [0, 0]
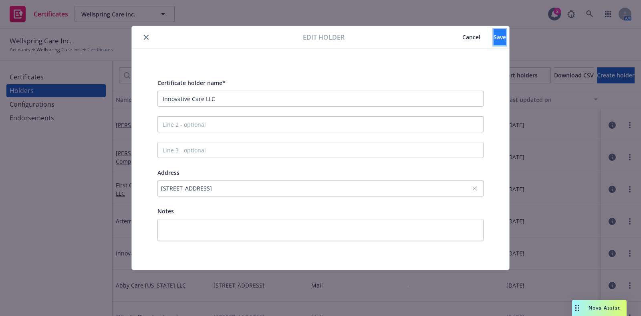
click at [494, 36] on span "Save" at bounding box center [500, 37] width 12 height 8
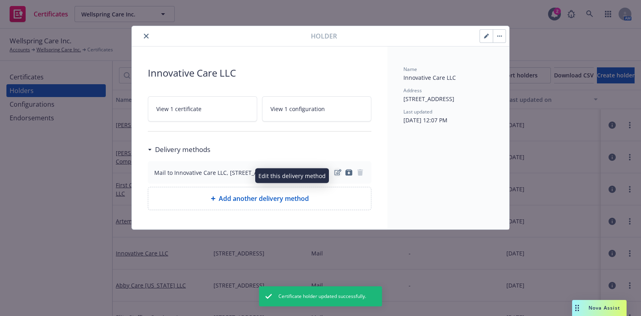
click at [340, 176] on icon "edit" at bounding box center [338, 172] width 7 height 6
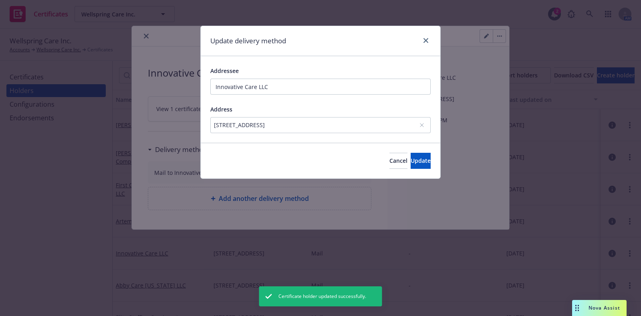
click at [283, 129] on div "[STREET_ADDRESS]" at bounding box center [316, 125] width 205 height 8
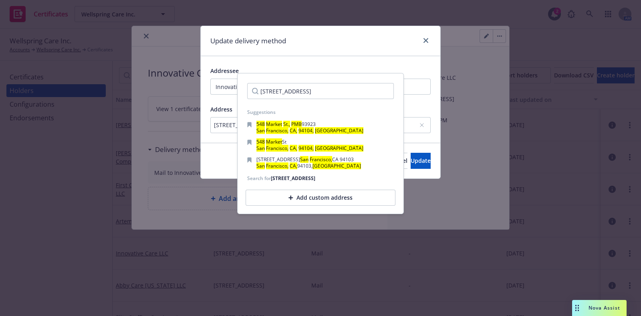
scroll to position [0, 20]
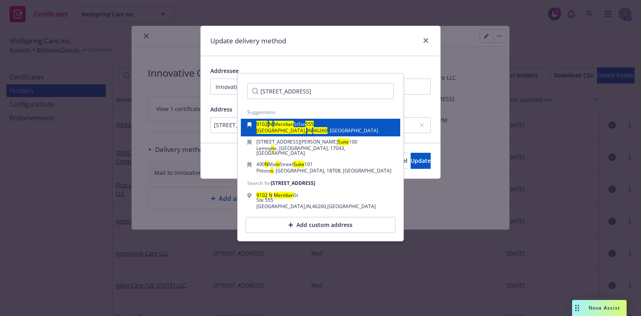
type input "[STREET_ADDRESS]"
click at [307, 128] on mark "IN" at bounding box center [309, 130] width 5 height 7
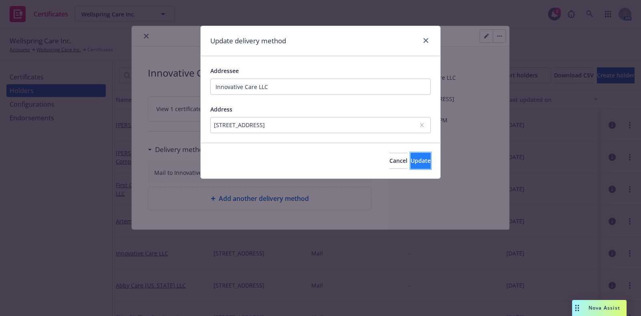
click at [414, 158] on span "Update" at bounding box center [421, 161] width 20 height 8
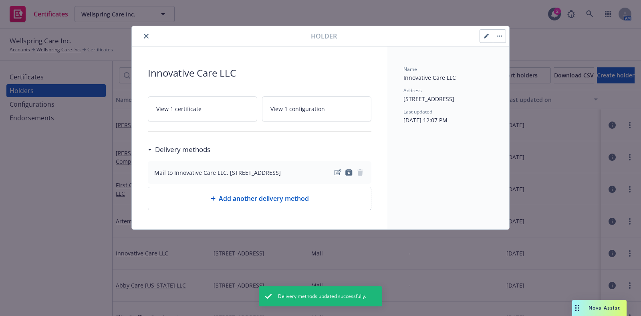
click at [145, 37] on icon "close" at bounding box center [146, 36] width 5 height 5
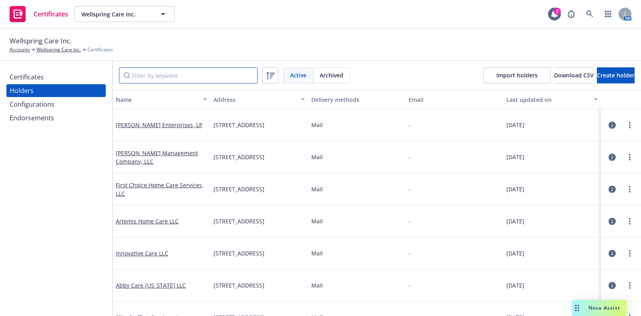
click at [195, 82] on input "Filter by keyword" at bounding box center [188, 75] width 139 height 16
click at [57, 78] on div "Certificates" at bounding box center [56, 77] width 93 height 13
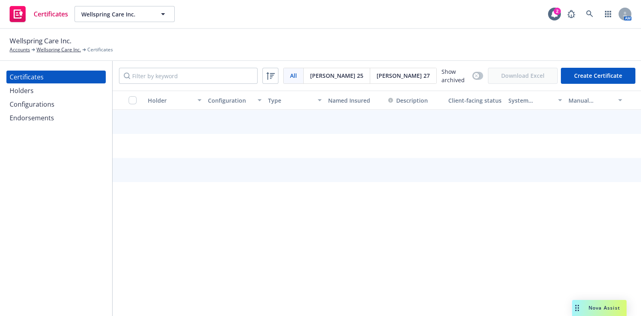
click at [163, 72] on input "Filter by keyword" at bounding box center [188, 76] width 139 height 16
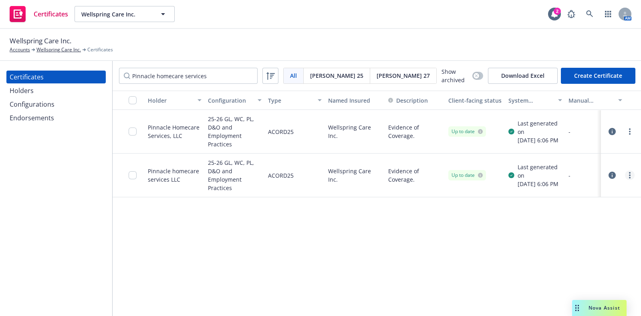
type input "Pinnacle homecare services"
click at [625, 174] on link "more" at bounding box center [630, 175] width 10 height 10
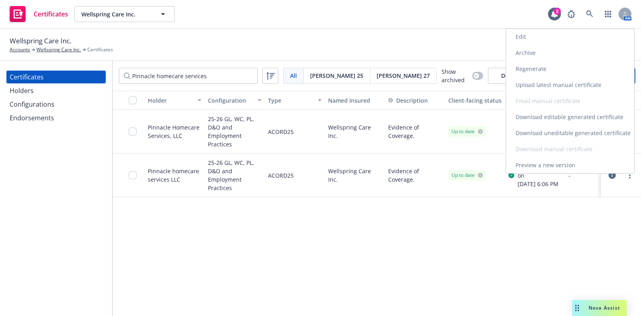
click at [540, 53] on link "Archive" at bounding box center [570, 53] width 128 height 16
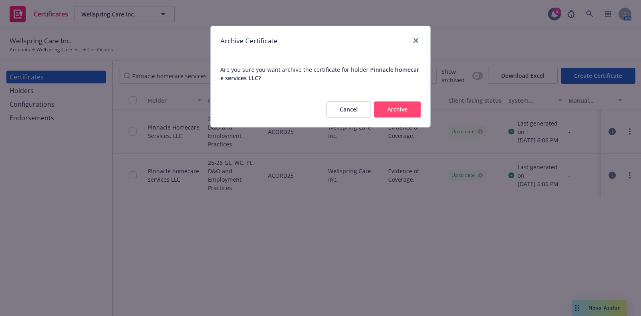
click at [382, 110] on button "Archive" at bounding box center [397, 109] width 46 height 16
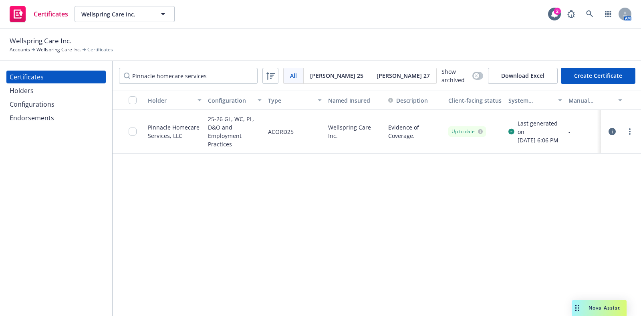
click at [609, 130] on icon "button" at bounding box center [612, 131] width 7 height 7
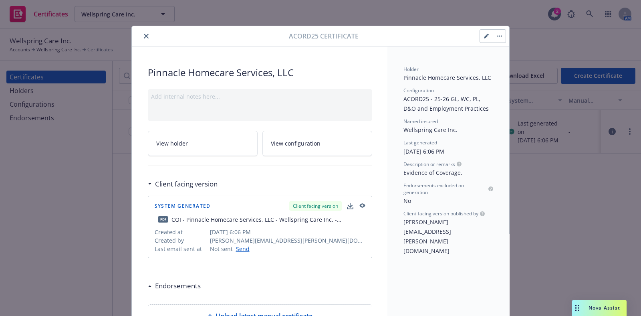
click at [206, 152] on link "View holder" at bounding box center [203, 143] width 110 height 25
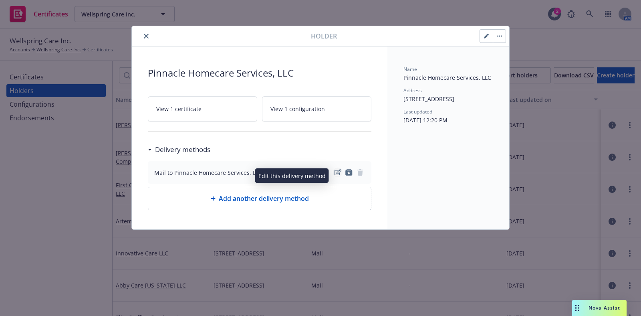
click at [336, 176] on icon "edit" at bounding box center [338, 172] width 7 height 6
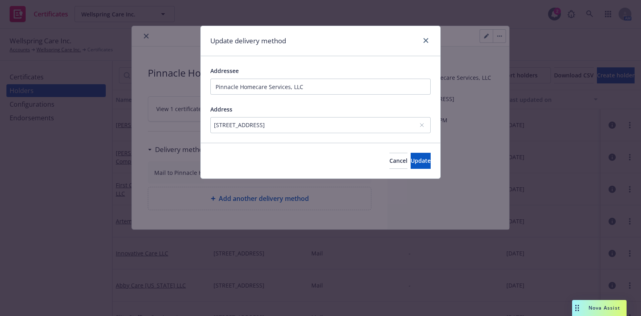
click at [317, 125] on div "[STREET_ADDRESS]" at bounding box center [316, 125] width 205 height 8
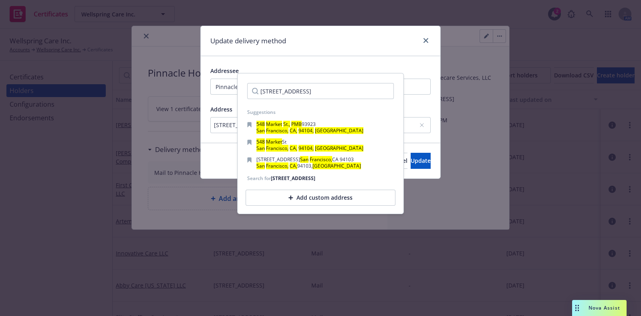
scroll to position [0, 20]
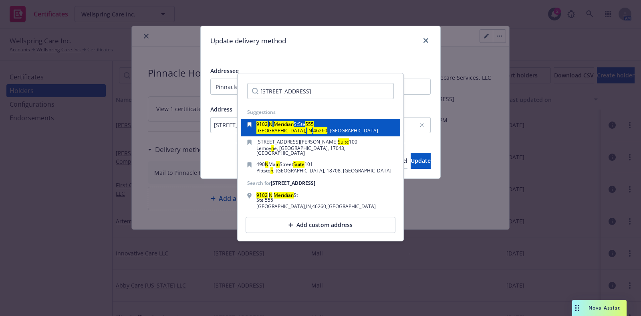
type input "[STREET_ADDRESS]"
click at [321, 128] on div "[STREET_ADDRESS]" at bounding box center [320, 127] width 147 height 11
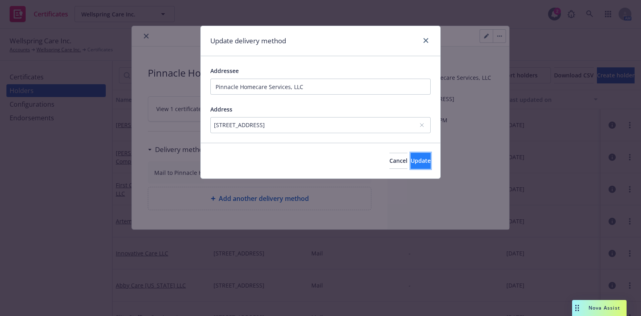
click at [411, 160] on span "Update" at bounding box center [421, 161] width 20 height 8
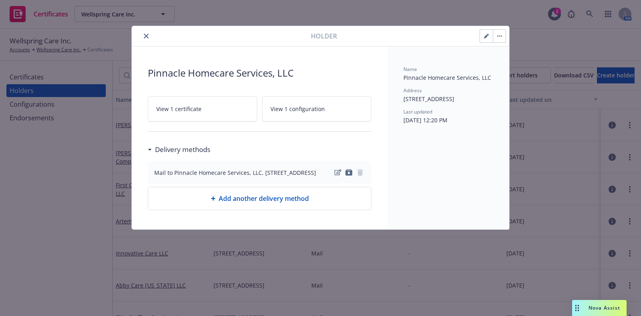
click at [483, 38] on button "button" at bounding box center [486, 36] width 13 height 13
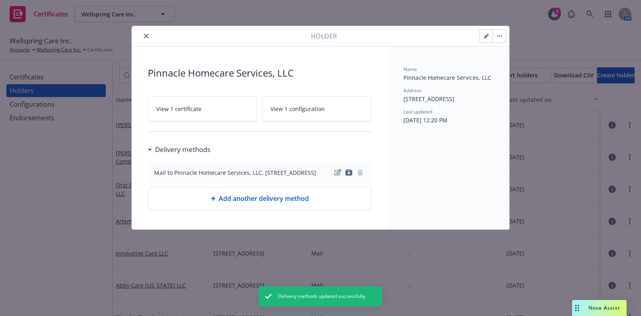
click at [488, 34] on icon "button" at bounding box center [486, 36] width 5 height 5
click at [483, 38] on button "button" at bounding box center [486, 36] width 13 height 13
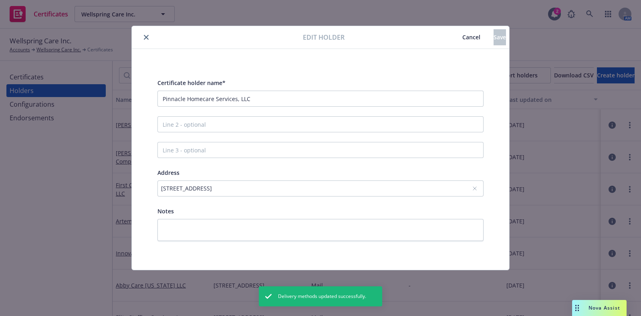
click at [244, 188] on div "[STREET_ADDRESS]" at bounding box center [316, 188] width 311 height 8
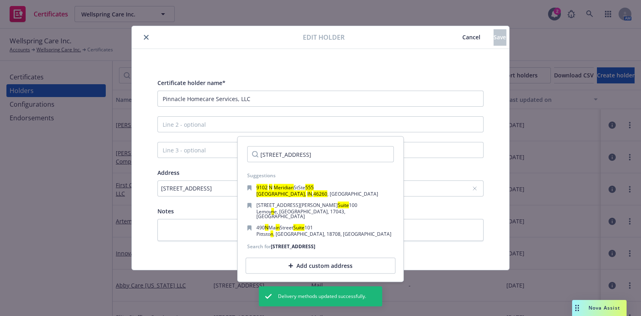
scroll to position [0, 20]
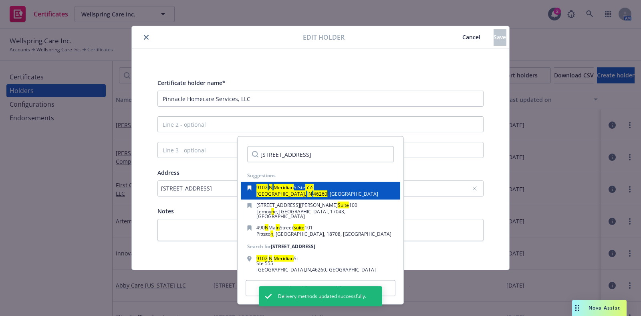
type input "[STREET_ADDRESS]"
click at [312, 196] on span "," at bounding box center [312, 193] width 1 height 7
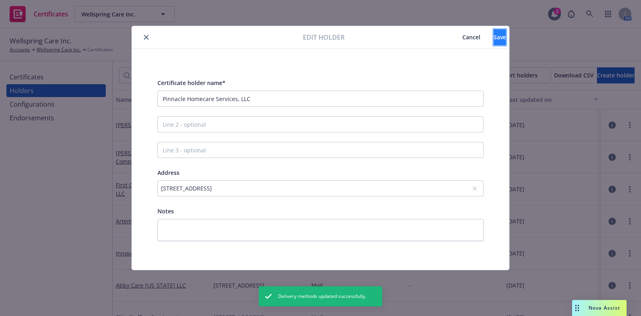
click at [494, 42] on button "Save" at bounding box center [500, 37] width 12 height 16
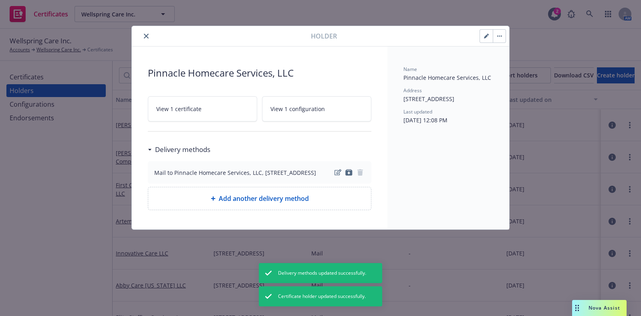
click at [146, 34] on icon "close" at bounding box center [146, 36] width 5 height 5
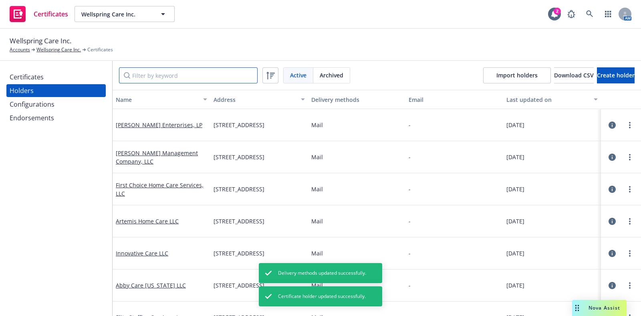
click at [147, 77] on input "Filter by keyword" at bounding box center [188, 75] width 139 height 16
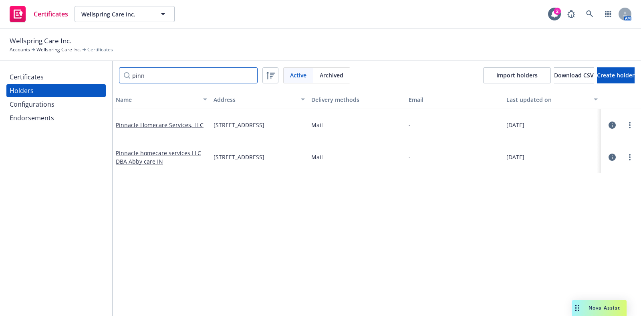
type input "pinn"
click at [608, 159] on button "button" at bounding box center [613, 157] width 10 height 10
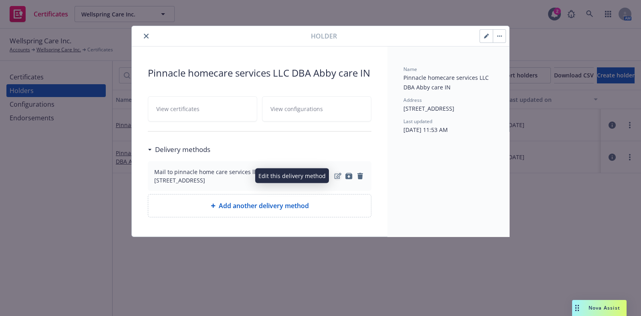
click at [337, 177] on icon "edit" at bounding box center [338, 176] width 7 height 6
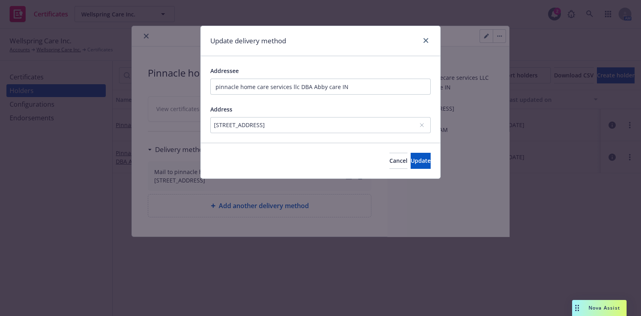
click at [303, 126] on div "[STREET_ADDRESS]" at bounding box center [316, 125] width 205 height 8
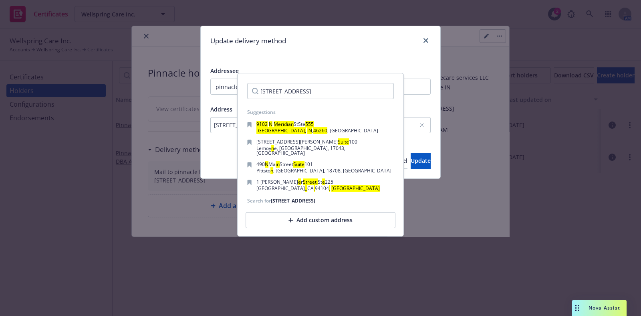
scroll to position [0, 20]
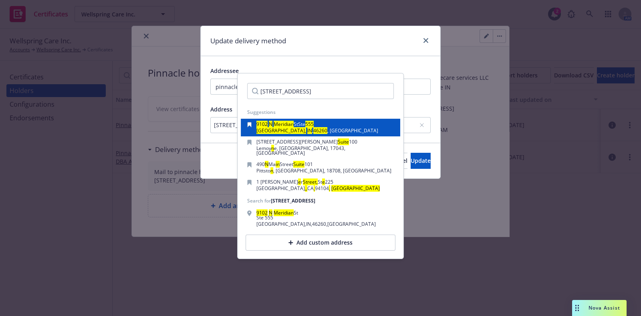
type input "[STREET_ADDRESS]"
click at [340, 130] on div "[STREET_ADDRESS]" at bounding box center [320, 127] width 147 height 11
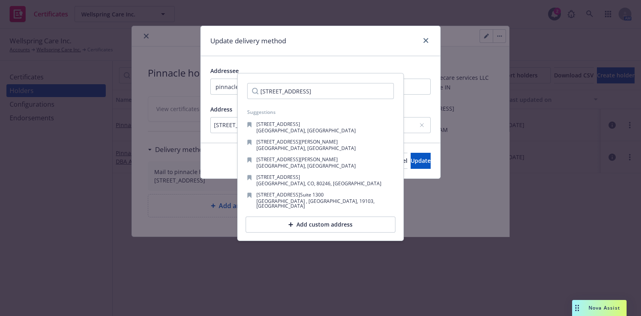
scroll to position [0, 0]
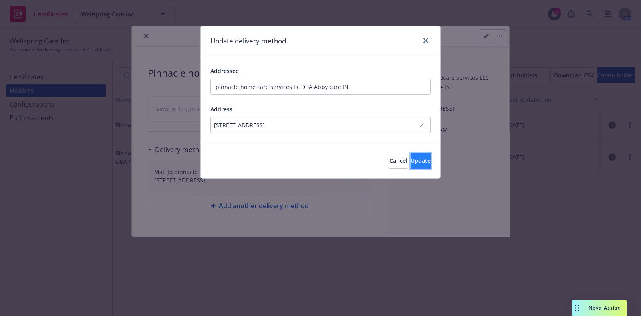
click at [411, 153] on button "Update" at bounding box center [421, 161] width 20 height 16
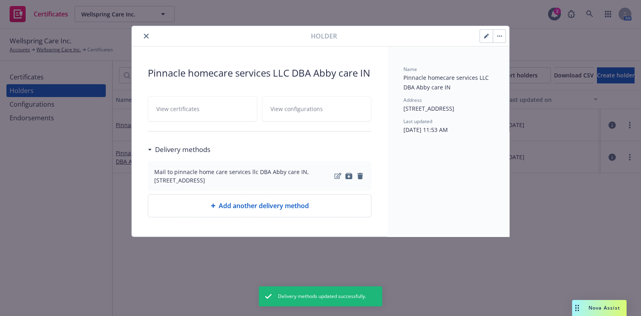
click at [488, 35] on icon "button" at bounding box center [486, 36] width 5 height 5
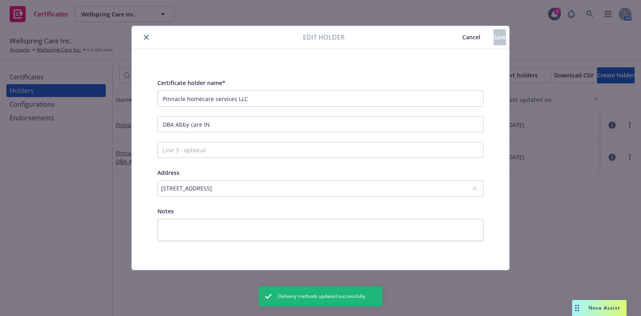
click at [291, 179] on div "Address [STREET_ADDRESS]" at bounding box center [321, 182] width 326 height 29
click at [291, 186] on div "[STREET_ADDRESS]" at bounding box center [316, 188] width 311 height 8
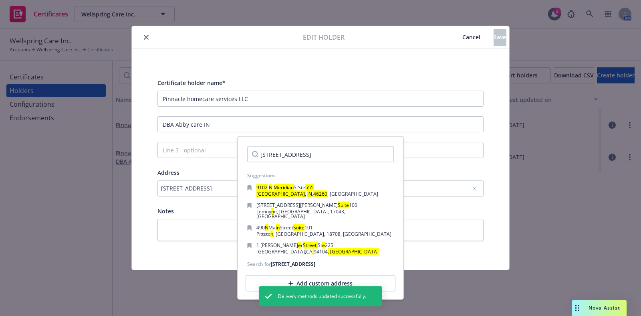
scroll to position [0, 20]
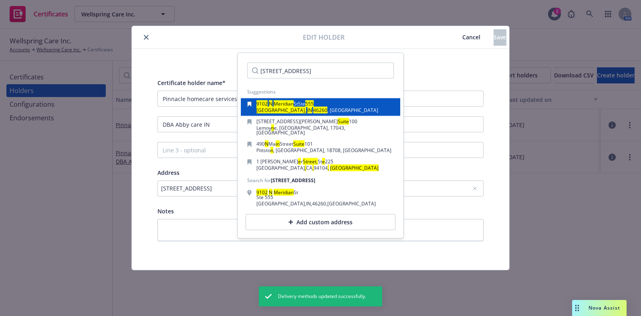
type input "[STREET_ADDRESS]"
click at [317, 106] on div "[STREET_ADDRESS]" at bounding box center [317, 104] width 122 height 6
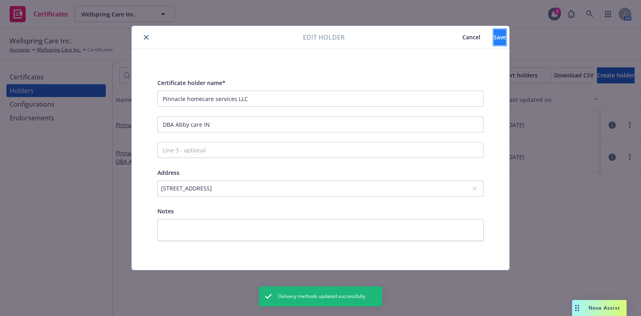
click at [494, 42] on button "Save" at bounding box center [500, 37] width 12 height 16
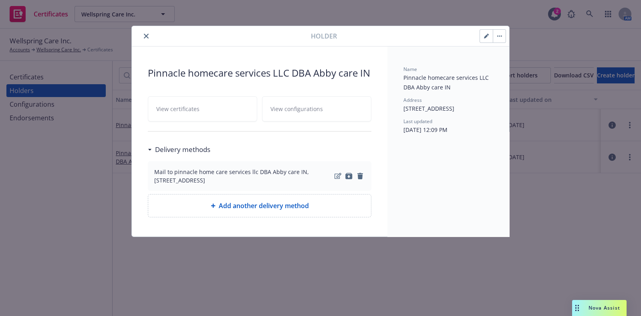
click at [145, 36] on icon "close" at bounding box center [146, 36] width 5 height 5
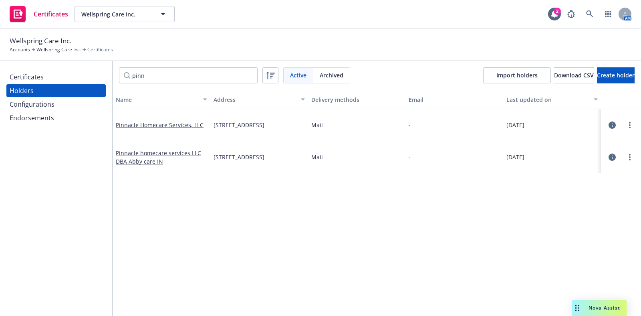
click at [62, 79] on div "Certificates" at bounding box center [56, 77] width 93 height 13
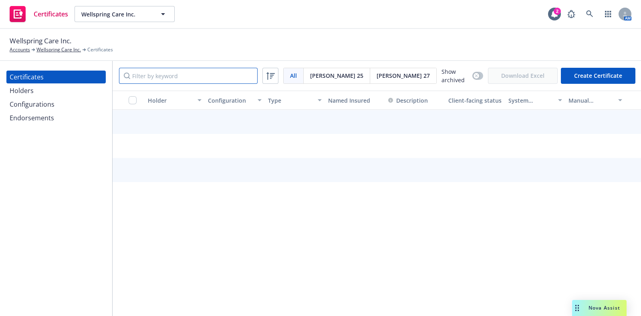
click at [187, 71] on input "Filter by keyword" at bounding box center [188, 76] width 139 height 16
paste input "Artemis Home Care LLC"
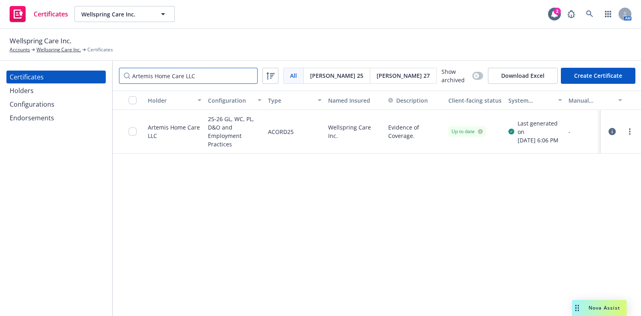
type input "Artemis Home Care LLC"
click at [609, 131] on icon "button" at bounding box center [612, 131] width 7 height 7
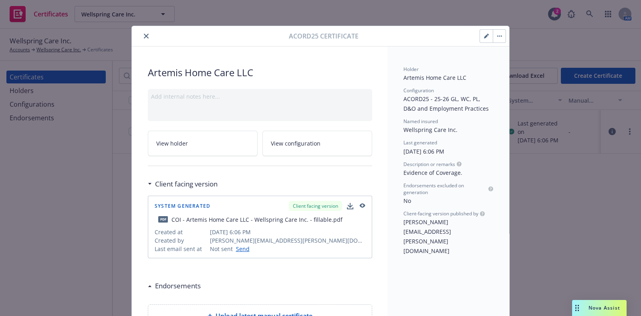
click at [180, 144] on span "View holder" at bounding box center [172, 143] width 32 height 8
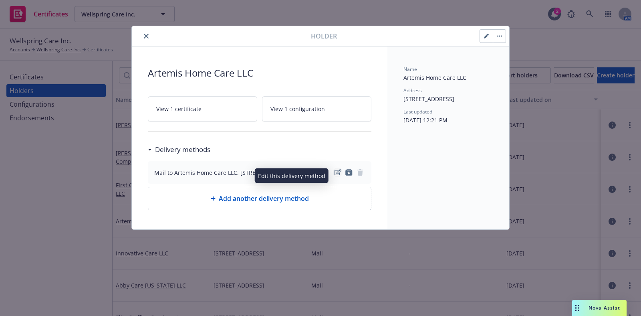
click at [338, 174] on icon "edit" at bounding box center [338, 172] width 7 height 6
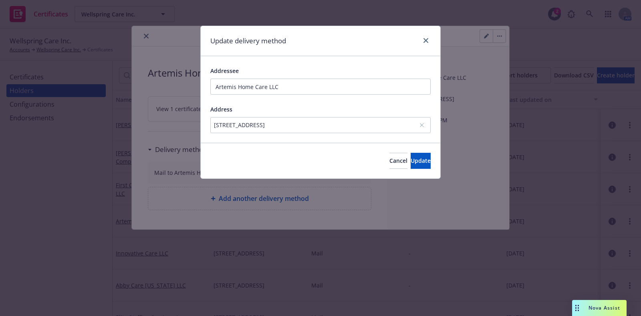
click at [313, 121] on div "[STREET_ADDRESS]" at bounding box center [316, 125] width 205 height 8
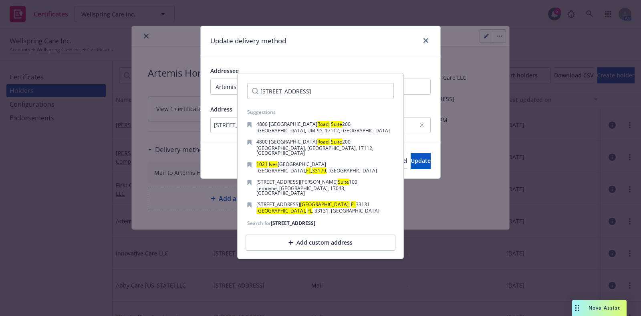
drag, startPoint x: 323, startPoint y: 91, endPoint x: 240, endPoint y: 90, distance: 83.8
click at [240, 90] on div "[STREET_ADDRESS] Suggestions [STREET_ADDRESS][GEOGRAPHIC_DATA][STREET_ADDRESS] …" at bounding box center [320, 166] width 167 height 186
type input "[STREET_ADDRESS]"
click at [305, 234] on div "Add custom address" at bounding box center [321, 242] width 150 height 16
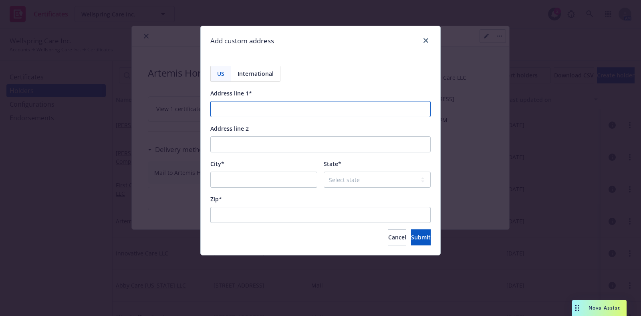
click at [283, 111] on input "Address line 1*" at bounding box center [320, 109] width 220 height 16
paste input "[STREET_ADDRESS]"
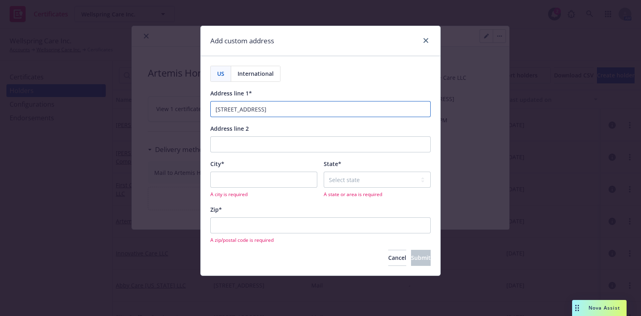
click at [307, 109] on input "[STREET_ADDRESS]" at bounding box center [320, 109] width 220 height 16
type input "[STREET_ADDRESS]"
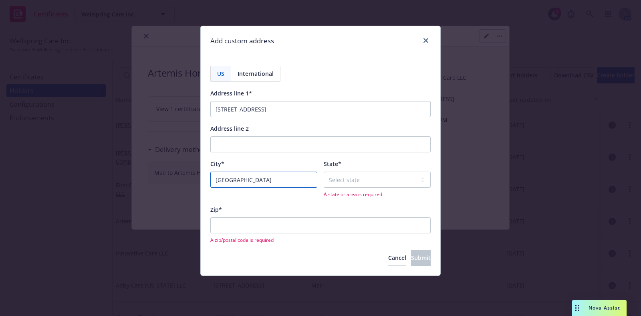
type input "[GEOGRAPHIC_DATA]"
drag, startPoint x: 341, startPoint y: 109, endPoint x: 297, endPoint y: 108, distance: 44.1
click at [297, 108] on input "[STREET_ADDRESS]" at bounding box center [320, 109] width 220 height 16
type input "[STREET_ADDRESS]"
select select "FL"
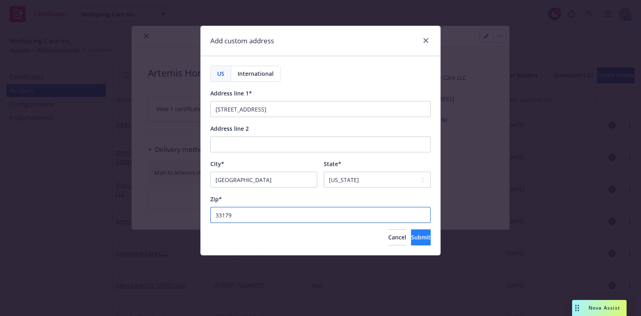
type input "33179"
click at [412, 241] on button "Submit" at bounding box center [421, 237] width 20 height 16
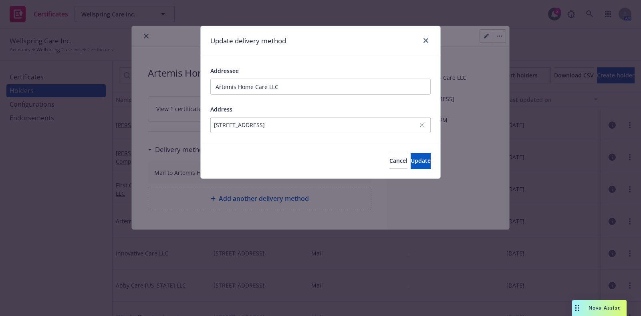
drag, startPoint x: 206, startPoint y: 128, endPoint x: 260, endPoint y: 141, distance: 55.6
click at [260, 141] on div "Addressee Artemis Home Care LLC Address [STREET_ADDRESS]" at bounding box center [321, 99] width 240 height 87
copy div "[STREET_ADDRESS]"
click at [414, 162] on span "Update" at bounding box center [421, 161] width 20 height 8
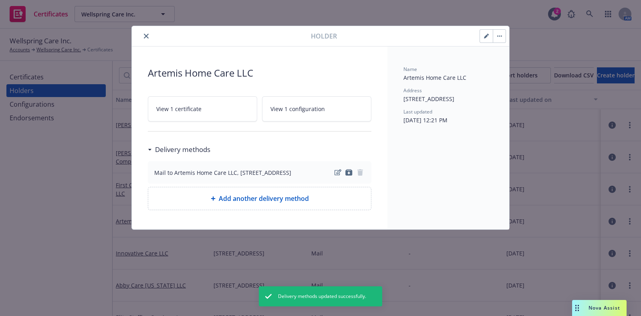
click at [485, 36] on icon "button" at bounding box center [486, 36] width 5 height 5
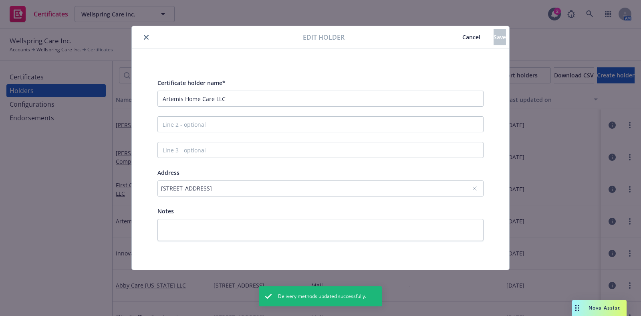
click at [329, 191] on div "[STREET_ADDRESS]" at bounding box center [316, 188] width 311 height 8
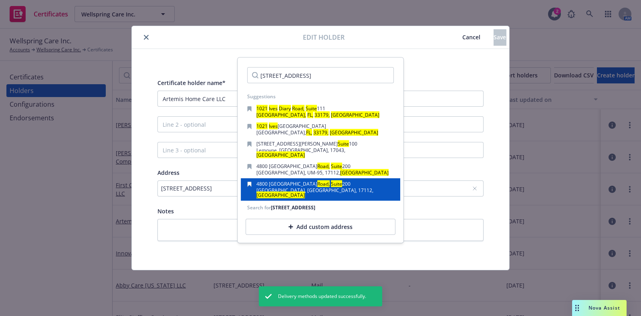
scroll to position [0, 26]
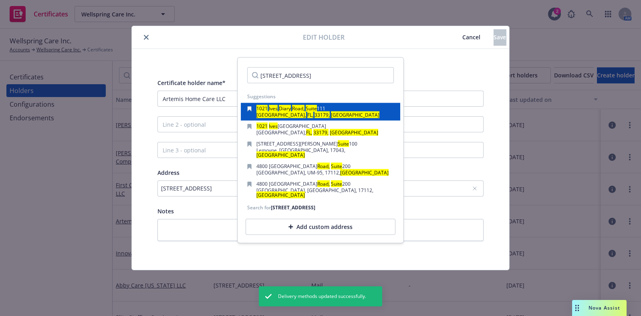
type input "[STREET_ADDRESS]"
click at [323, 115] on div "[GEOGRAPHIC_DATA], [GEOGRAPHIC_DATA], 33179, [GEOGRAPHIC_DATA]" at bounding box center [317, 115] width 123 height 5
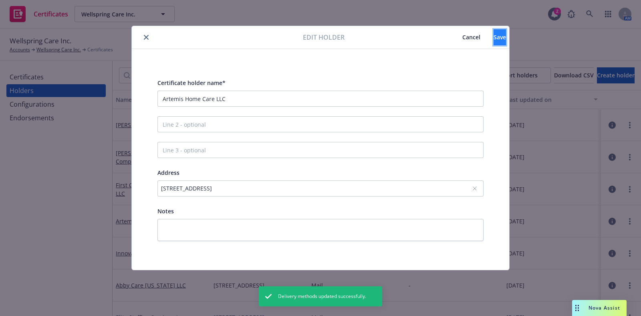
click at [494, 38] on span "Save" at bounding box center [500, 37] width 12 height 8
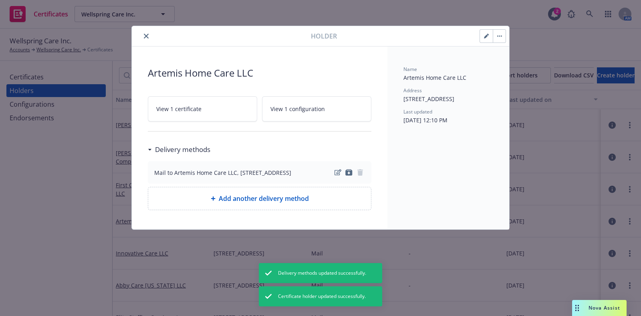
click at [144, 36] on icon "close" at bounding box center [146, 36] width 5 height 5
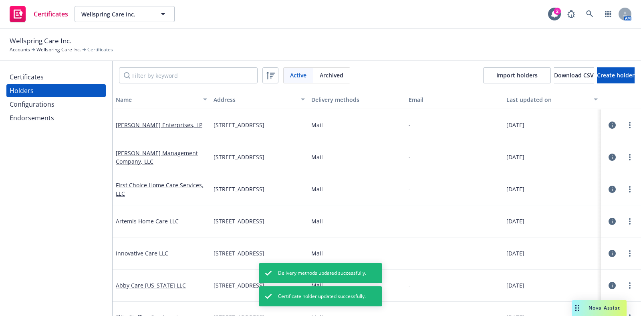
click at [59, 80] on div "Certificates" at bounding box center [56, 77] width 93 height 13
